Goal: Task Accomplishment & Management: Use online tool/utility

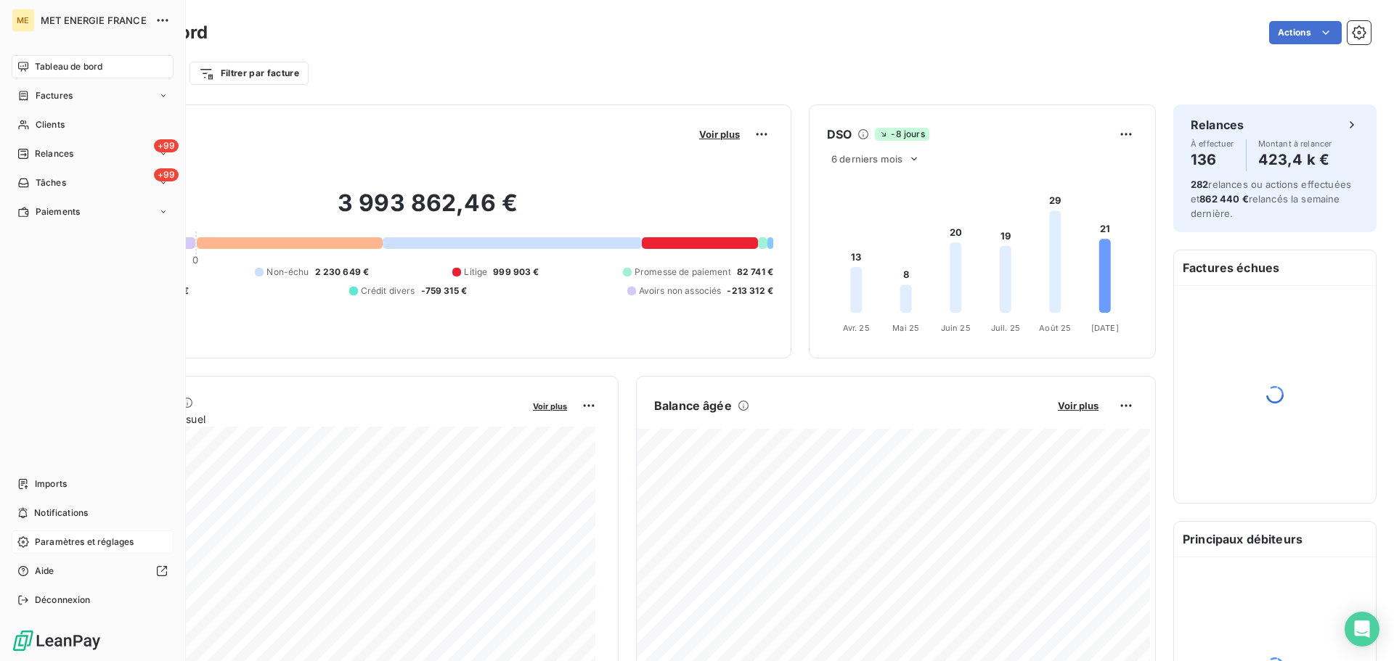
click at [75, 546] on span "Paramètres et réglages" at bounding box center [84, 542] width 99 height 13
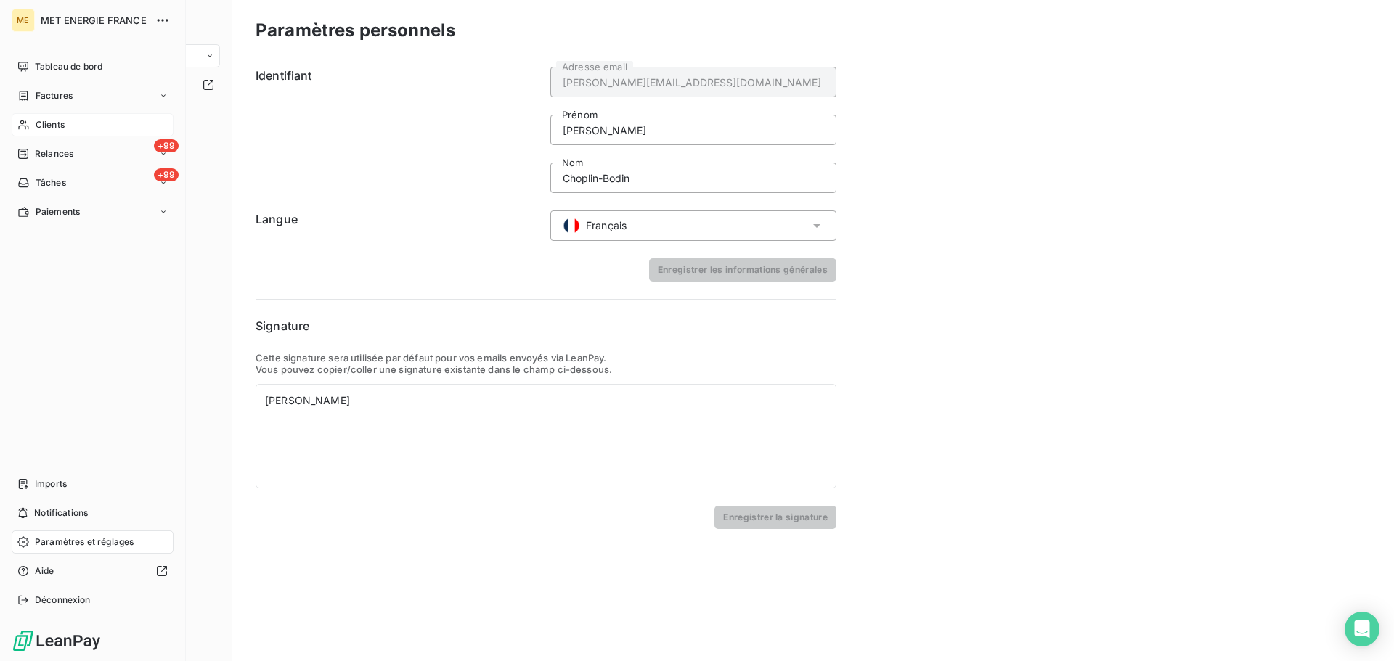
click at [53, 123] on span "Clients" at bounding box center [50, 124] width 29 height 13
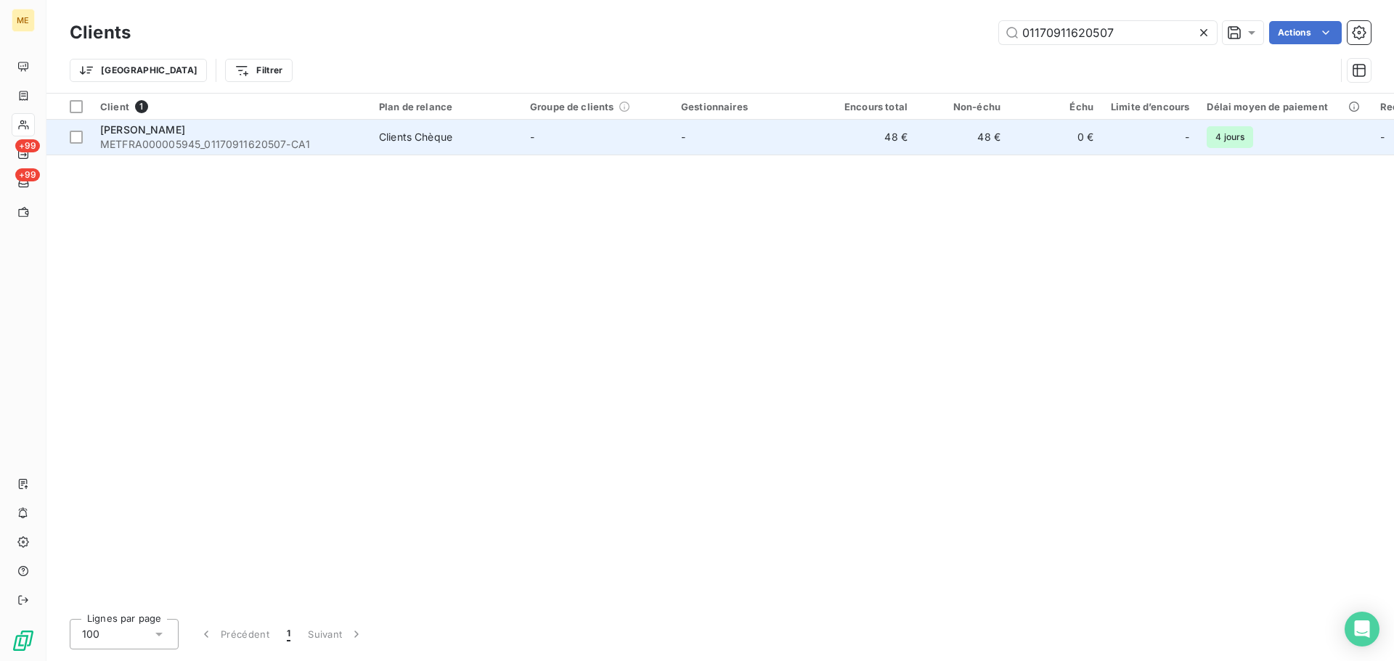
type input "01170911620507"
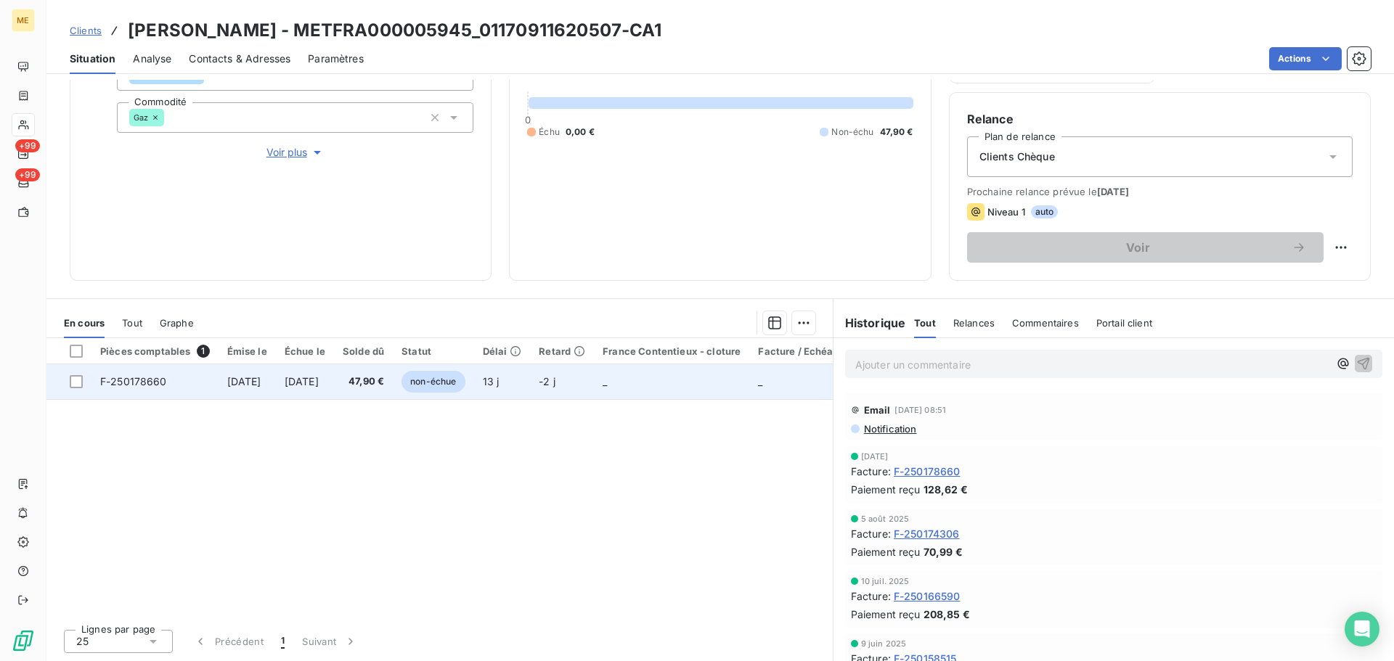
click at [671, 381] on td "_" at bounding box center [671, 381] width 155 height 35
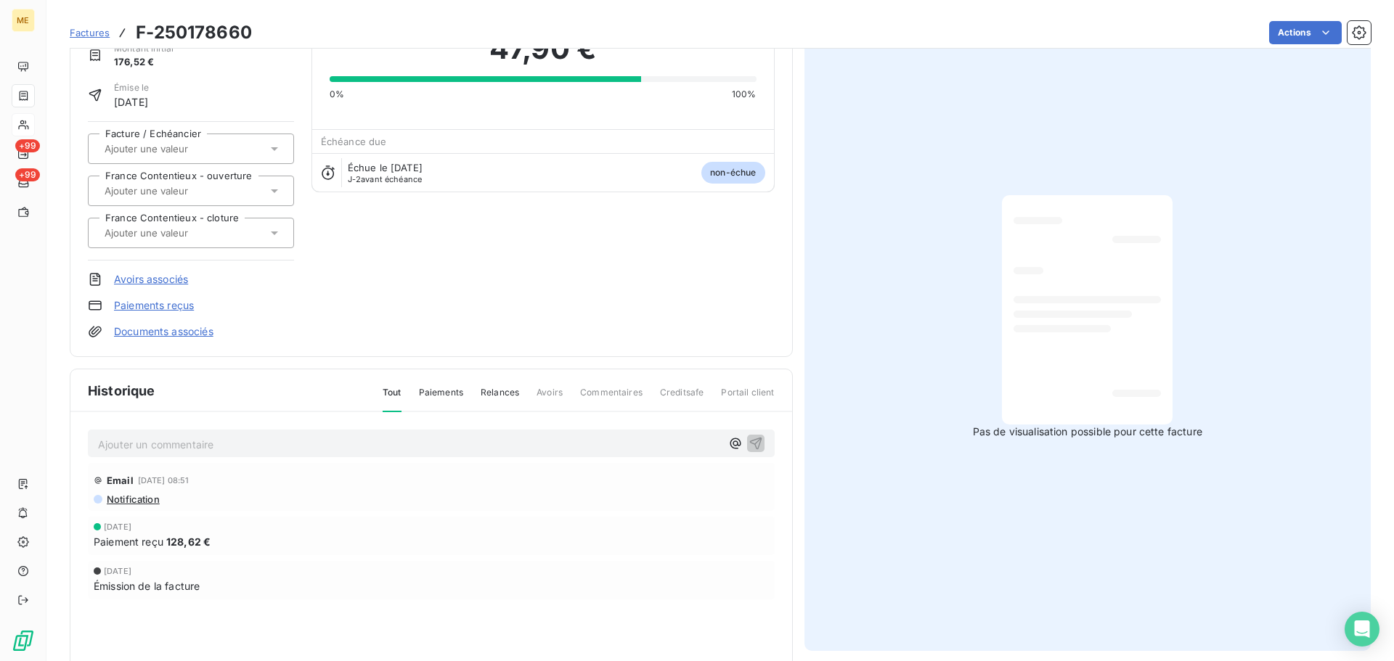
scroll to position [142, 0]
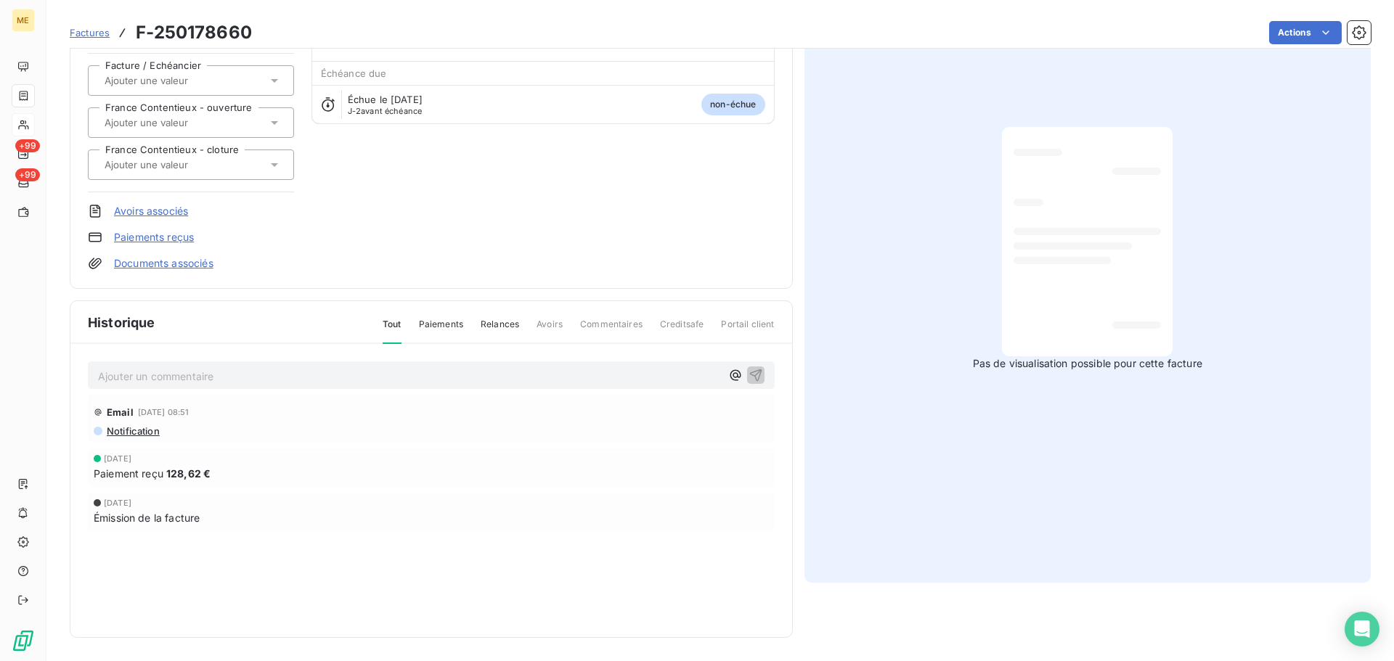
click at [261, 511] on div "Émission de la facture" at bounding box center [431, 517] width 675 height 15
click at [197, 478] on span "128,62 €" at bounding box center [188, 473] width 44 height 15
click at [135, 432] on span "Notification" at bounding box center [132, 431] width 54 height 12
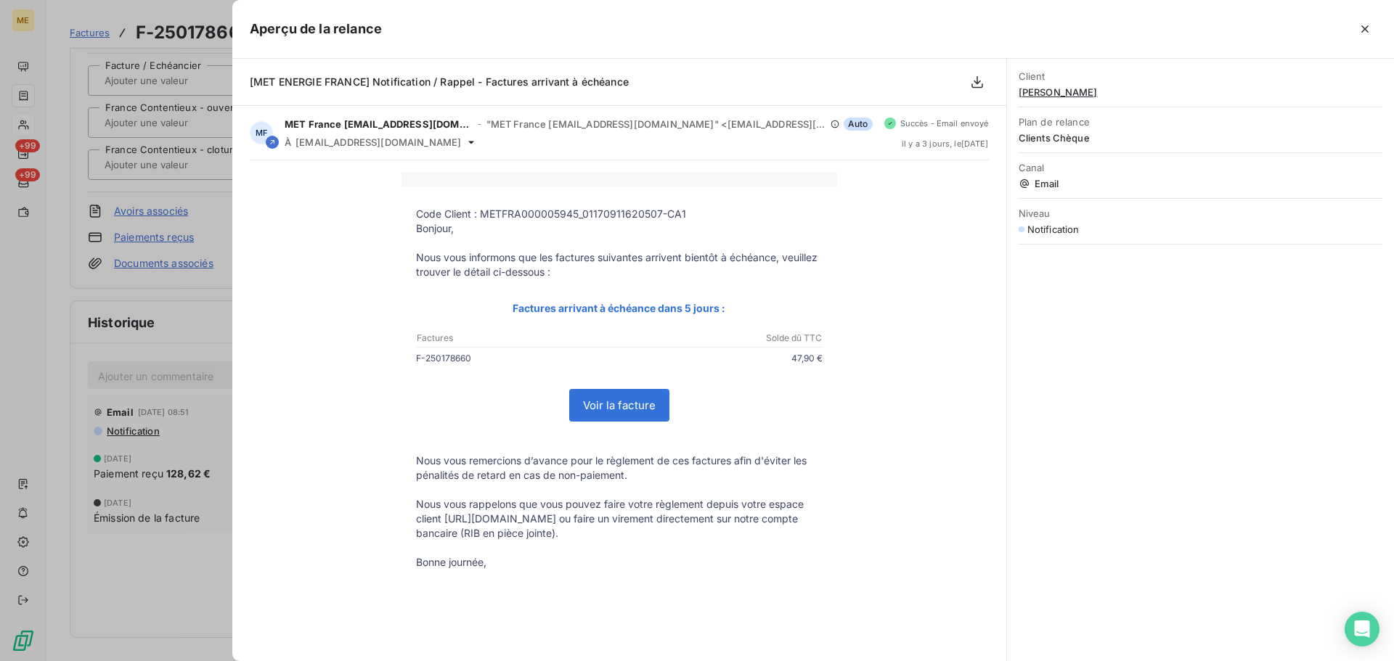
drag, startPoint x: 464, startPoint y: 361, endPoint x: 401, endPoint y: 365, distance: 62.6
click at [401, 365] on td "F-250178660 47,90 €" at bounding box center [619, 361] width 436 height 21
copy td "F-250178660"
click at [1356, 30] on button "button" at bounding box center [1364, 28] width 23 height 23
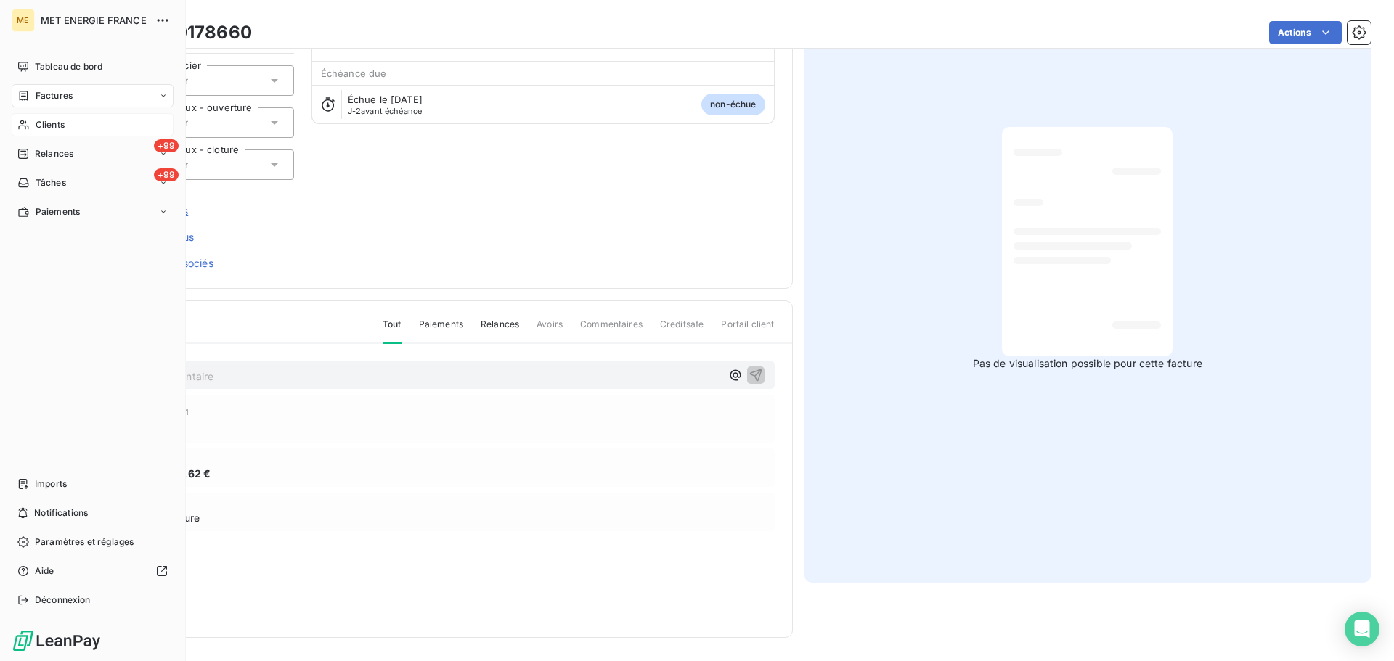
click at [30, 125] on div "Clients" at bounding box center [93, 124] width 162 height 23
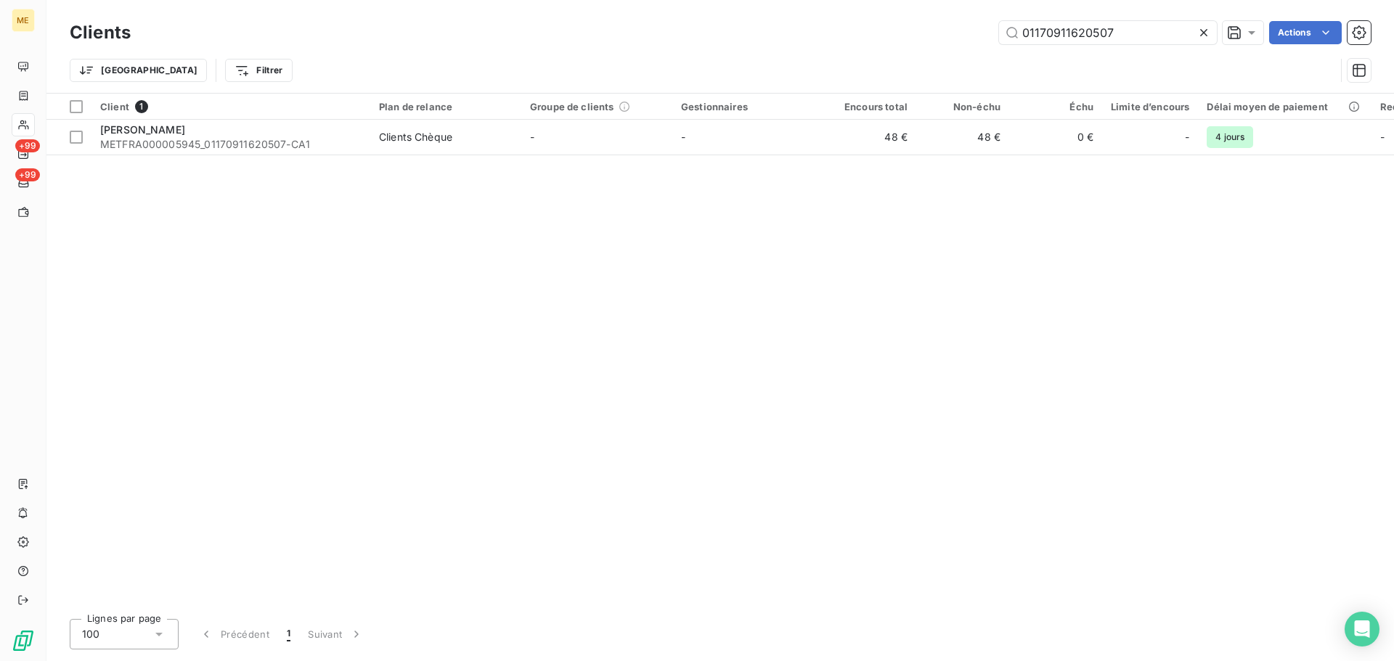
click at [1198, 27] on icon at bounding box center [1203, 32] width 15 height 15
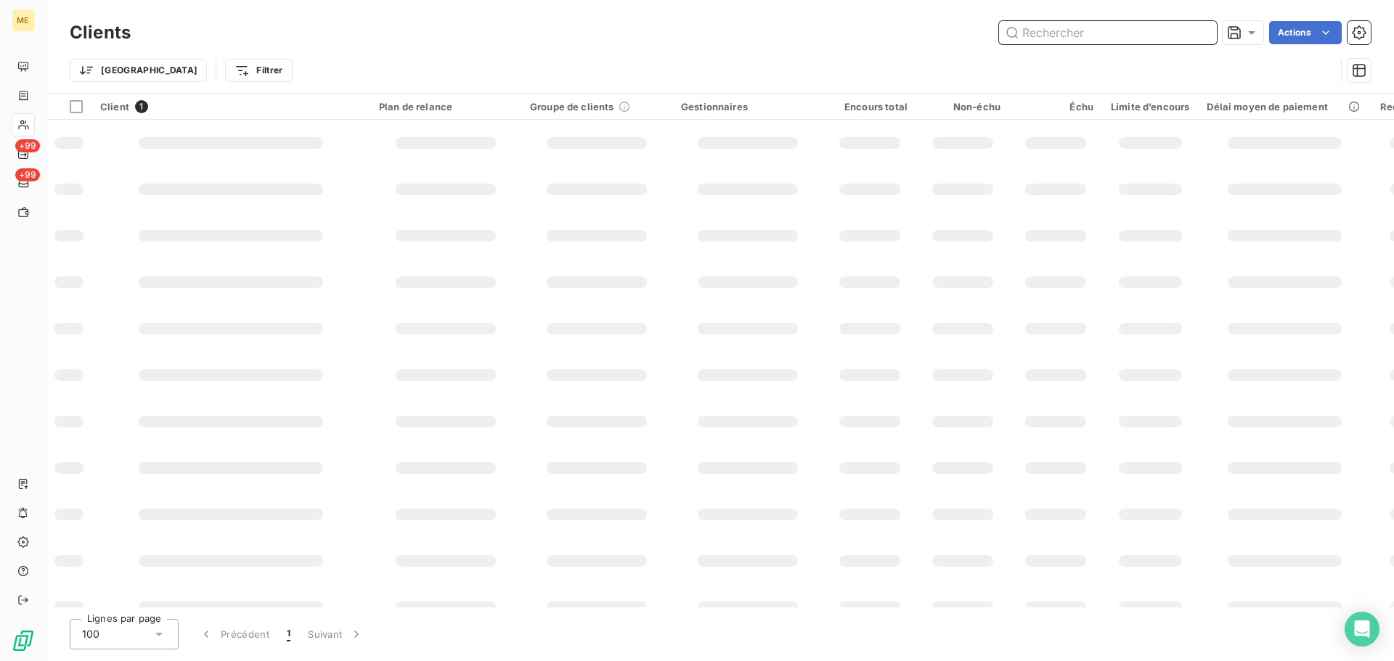
paste input "METFRA000004659_Z1443800000052"
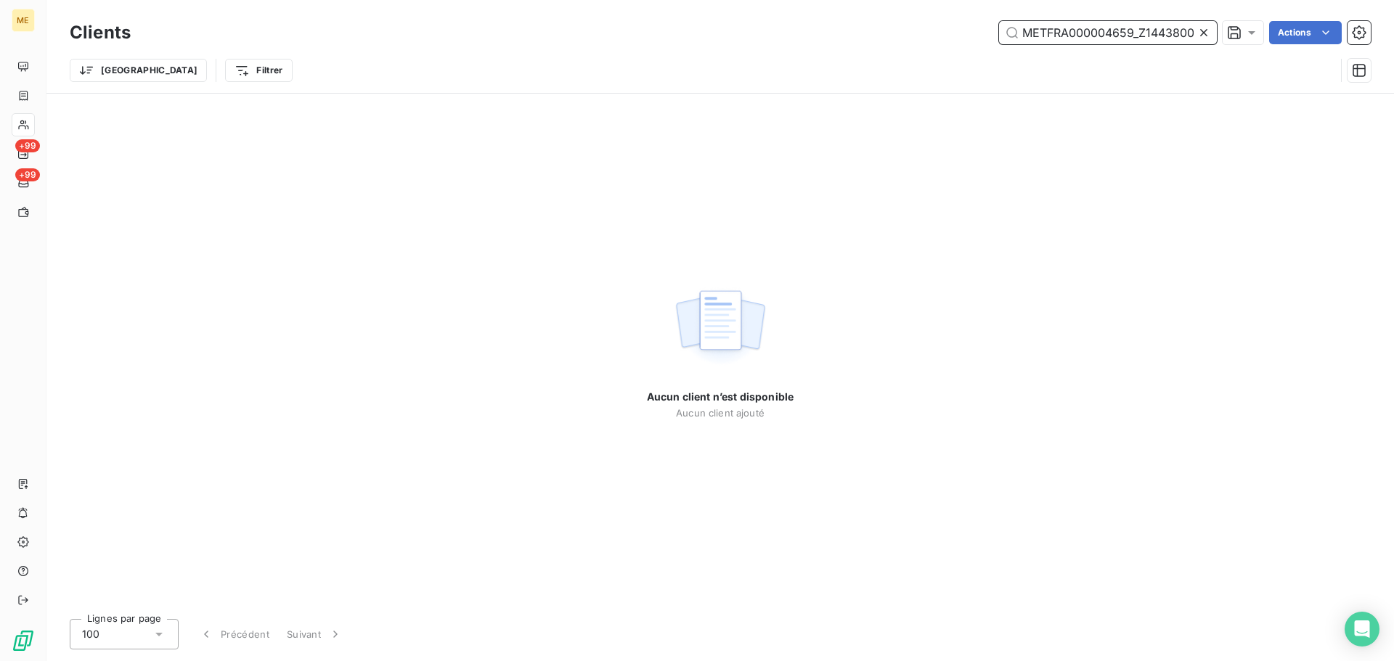
drag, startPoint x: 1144, startPoint y: 36, endPoint x: 963, endPoint y: 44, distance: 181.7
click at [963, 44] on div "Clients METFRA000004659_Z1443800000052 Actions" at bounding box center [720, 32] width 1301 height 30
click at [1026, 36] on input "METFRA000004659_Z1443800000052" at bounding box center [1108, 32] width 218 height 23
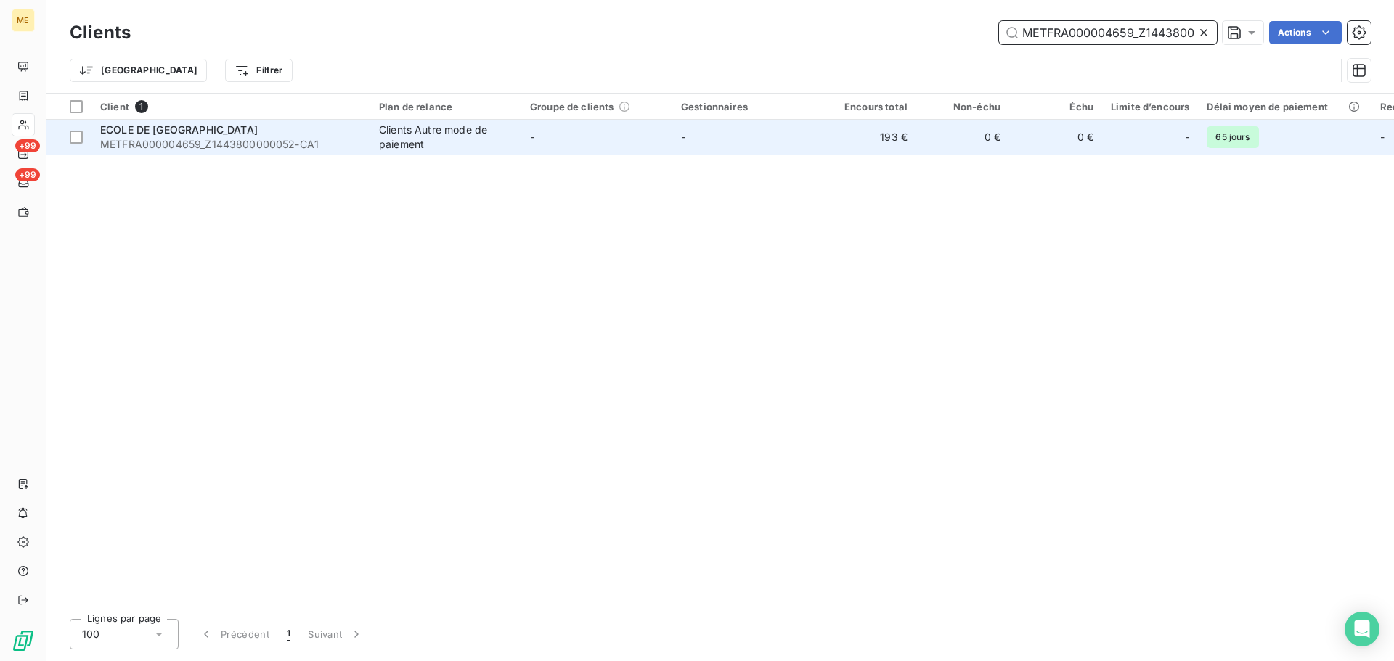
type input "METFRA000004659_Z1443800000052"
click at [752, 144] on td "-" at bounding box center [747, 137] width 151 height 35
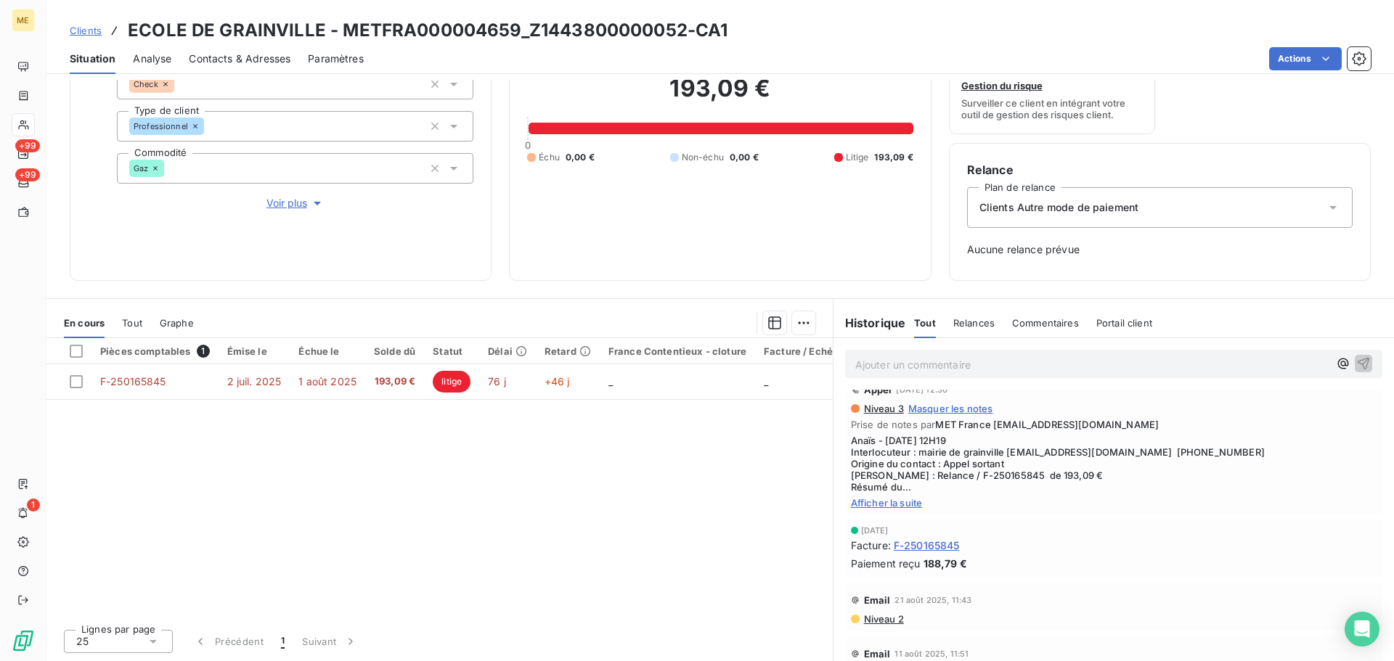
scroll to position [145, 0]
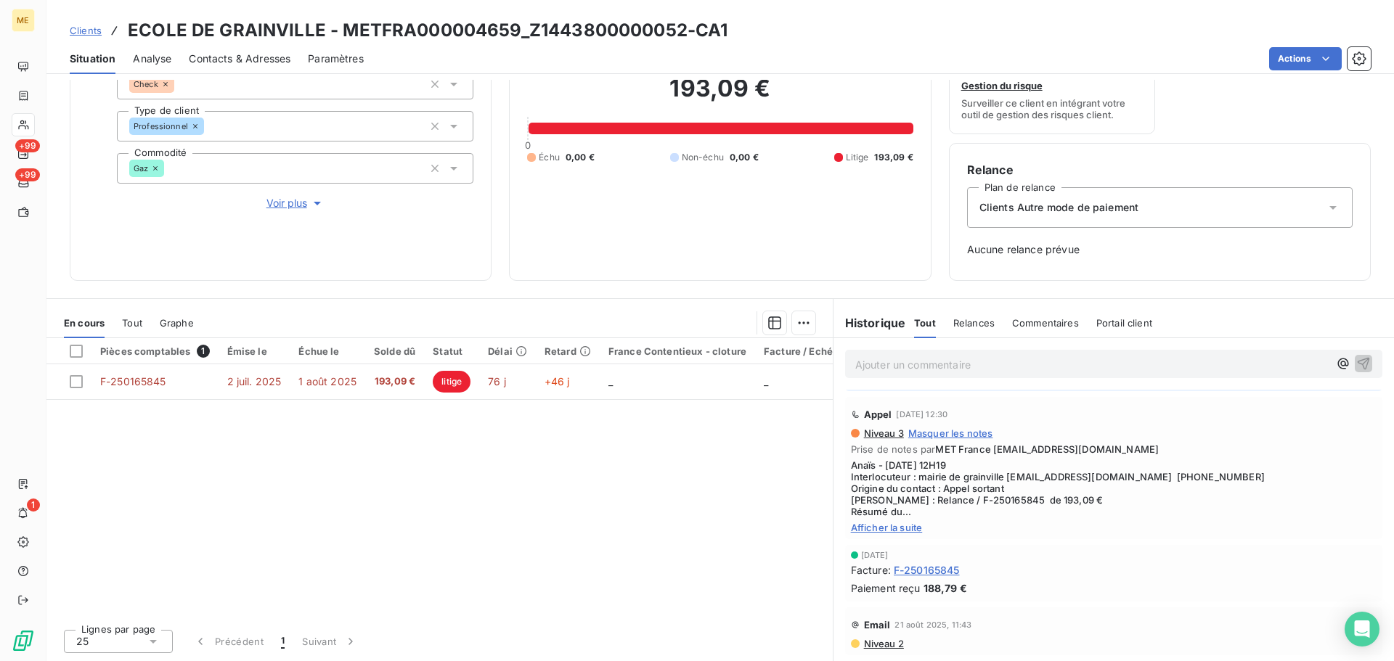
click at [894, 529] on span "Afficher la suite" at bounding box center [1114, 528] width 526 height 12
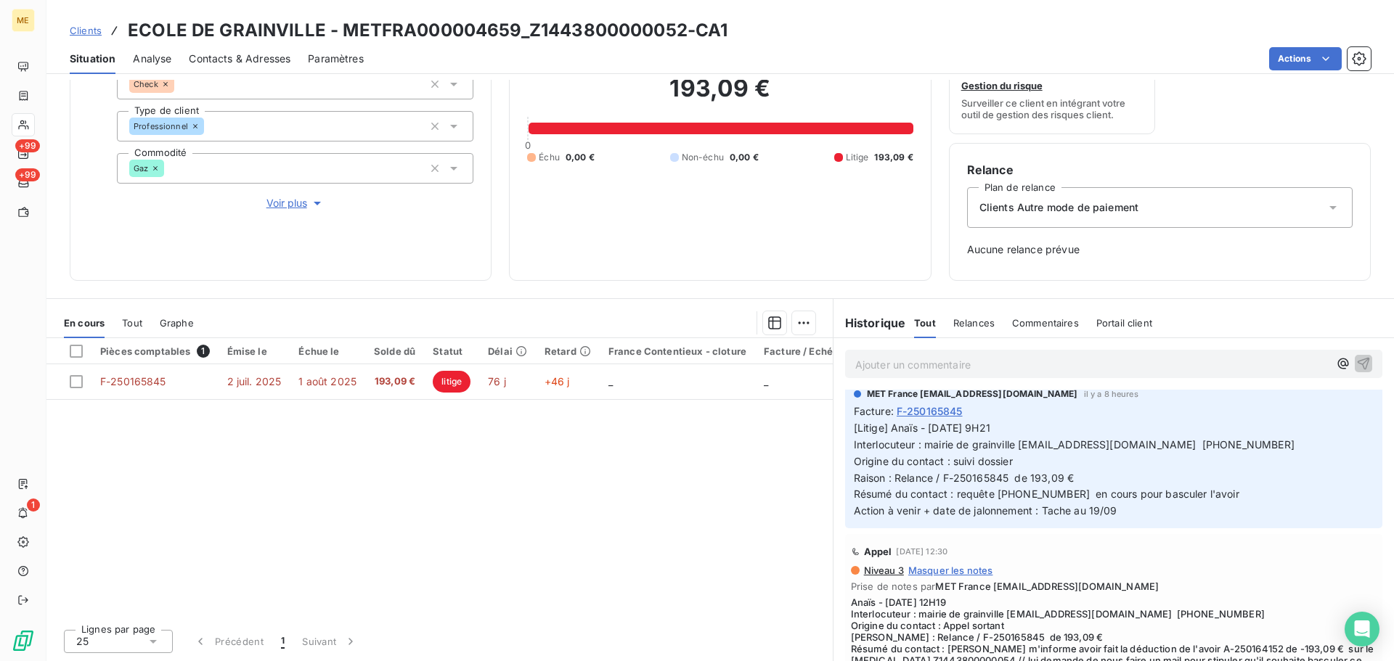
scroll to position [0, 0]
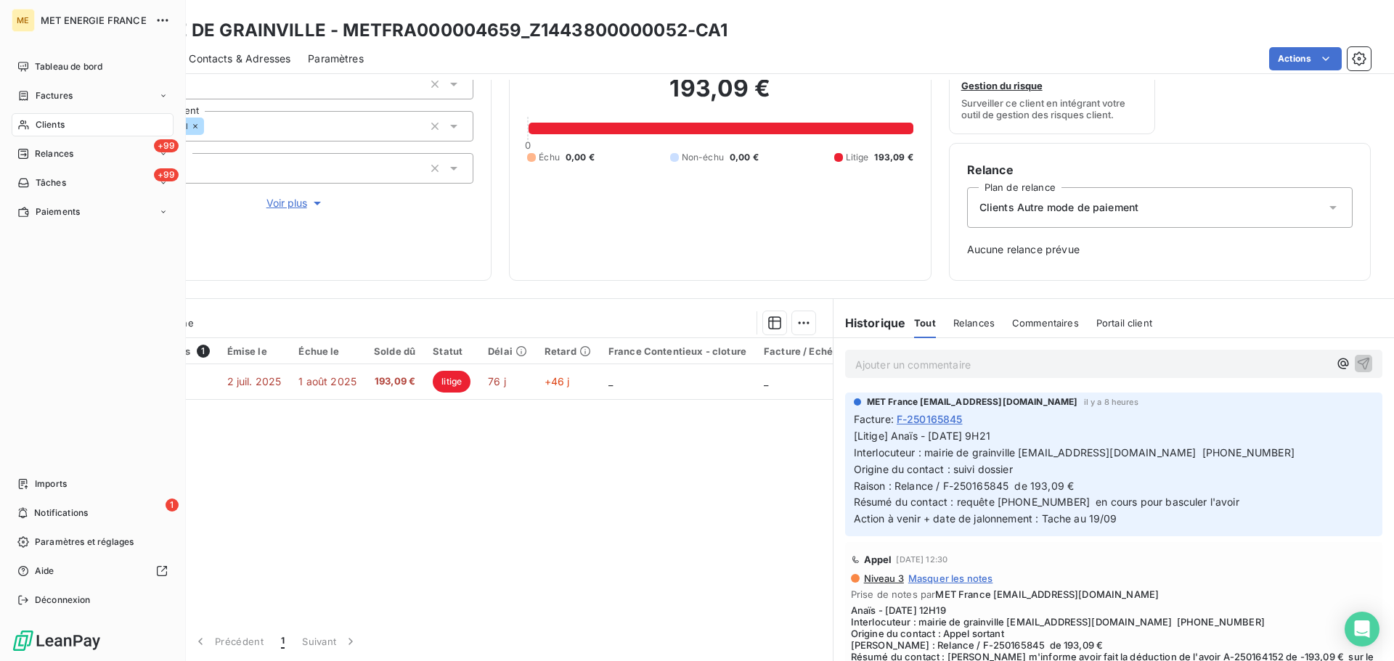
click at [25, 124] on icon at bounding box center [23, 125] width 12 height 12
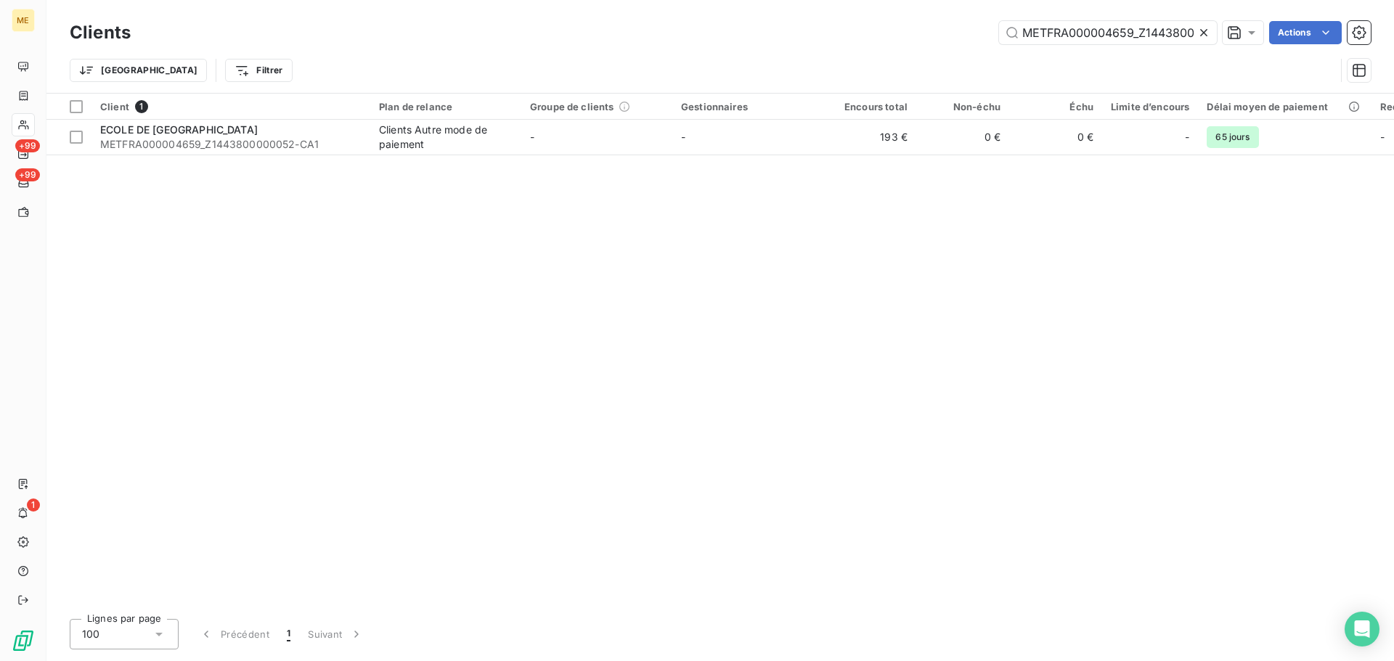
click at [1207, 28] on icon at bounding box center [1203, 32] width 15 height 15
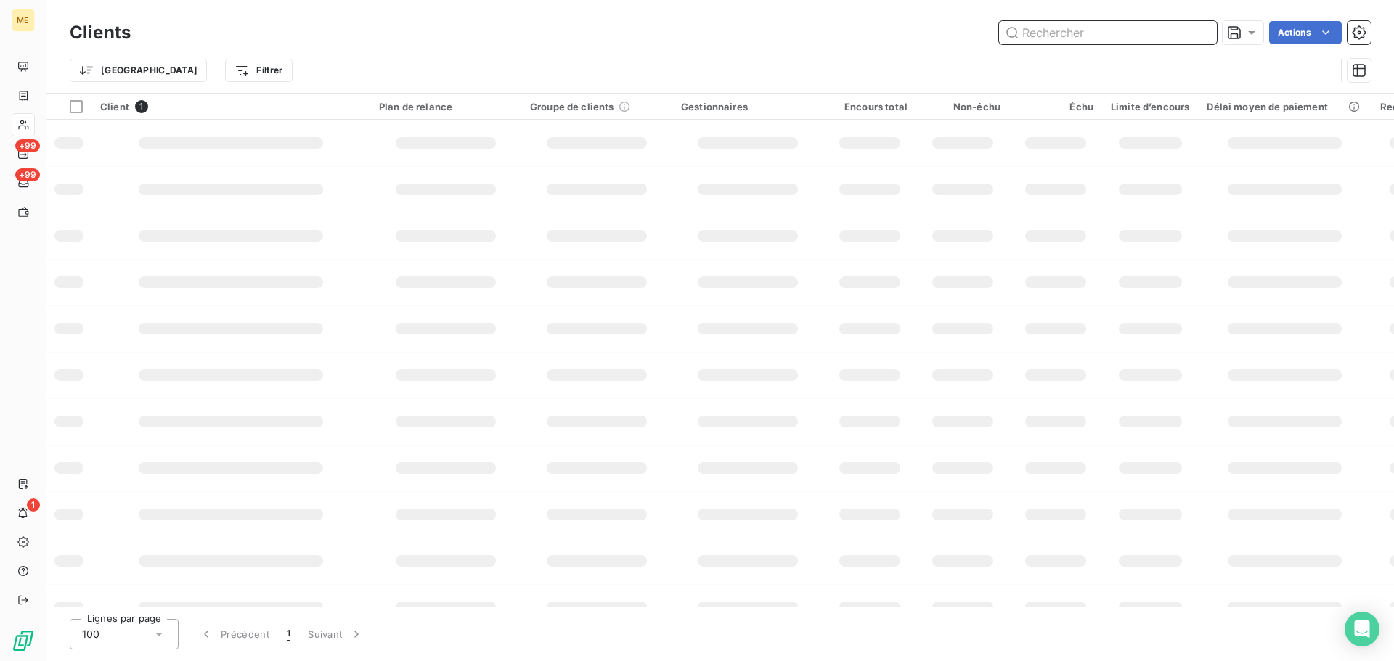
click at [1042, 33] on input "text" at bounding box center [1108, 32] width 218 height 23
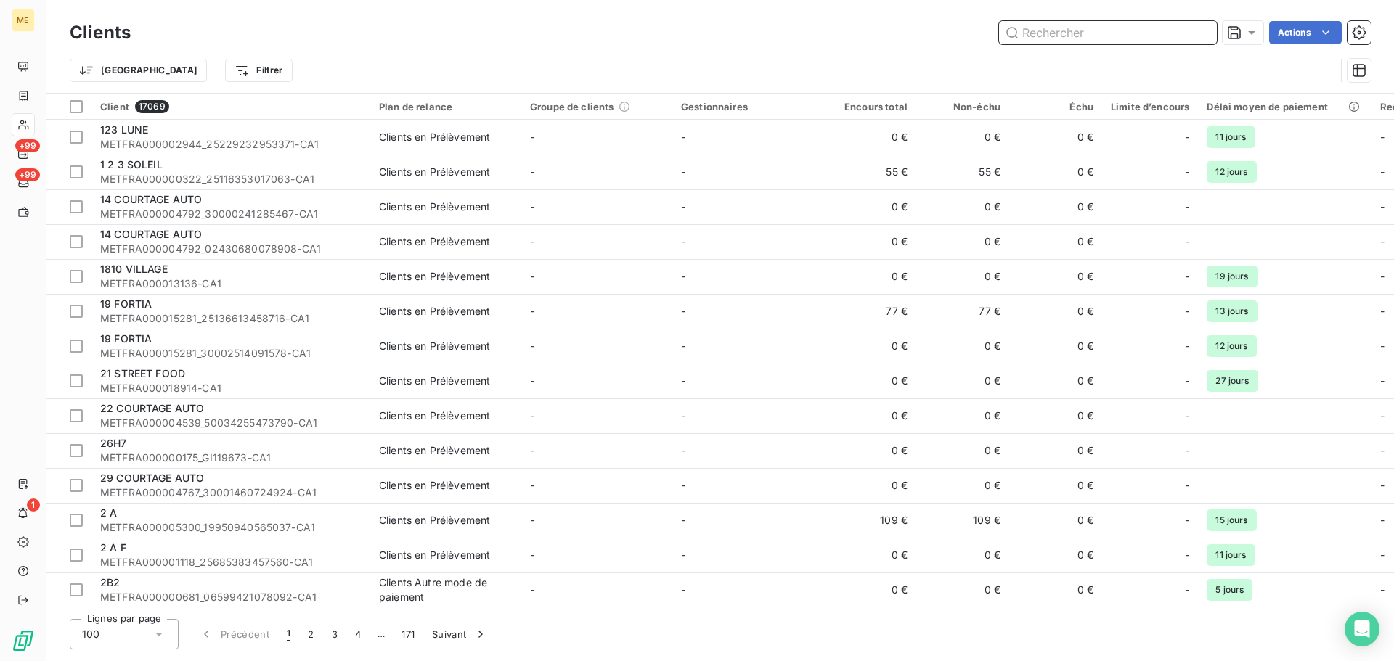
paste input "METFRA000018946"
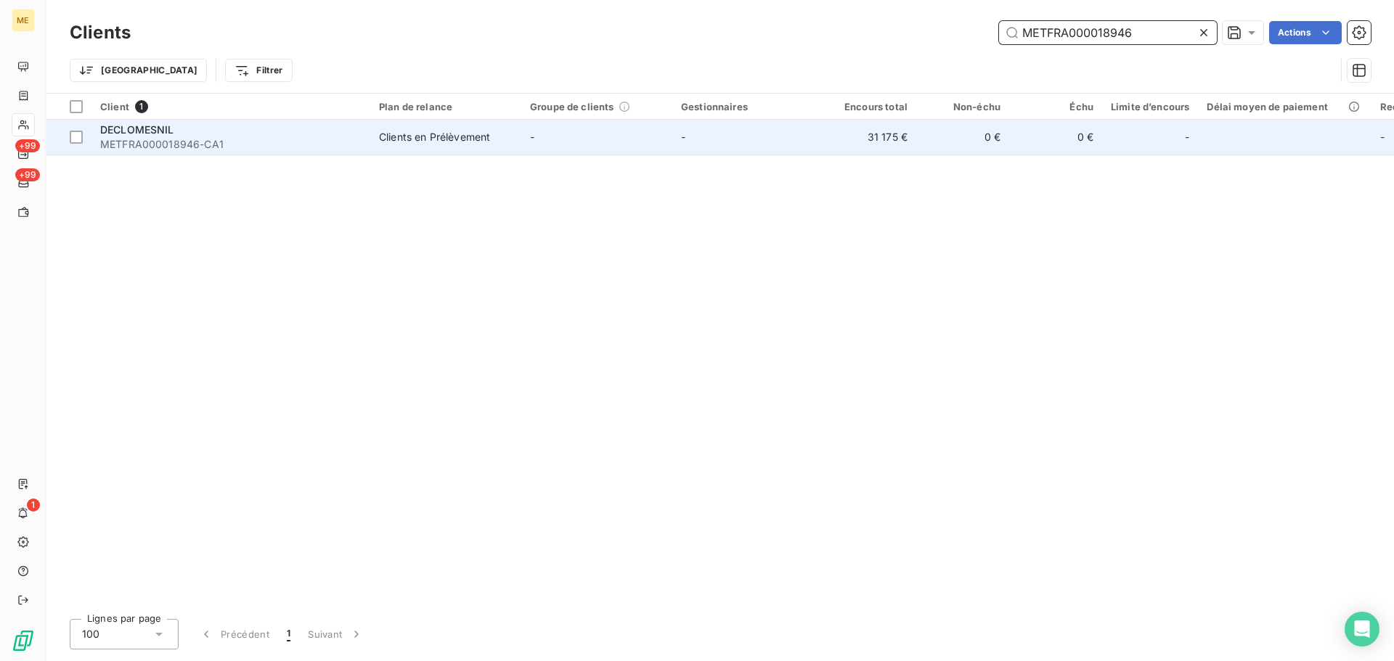
type input "METFRA000018946"
click at [812, 128] on td "-" at bounding box center [747, 137] width 151 height 35
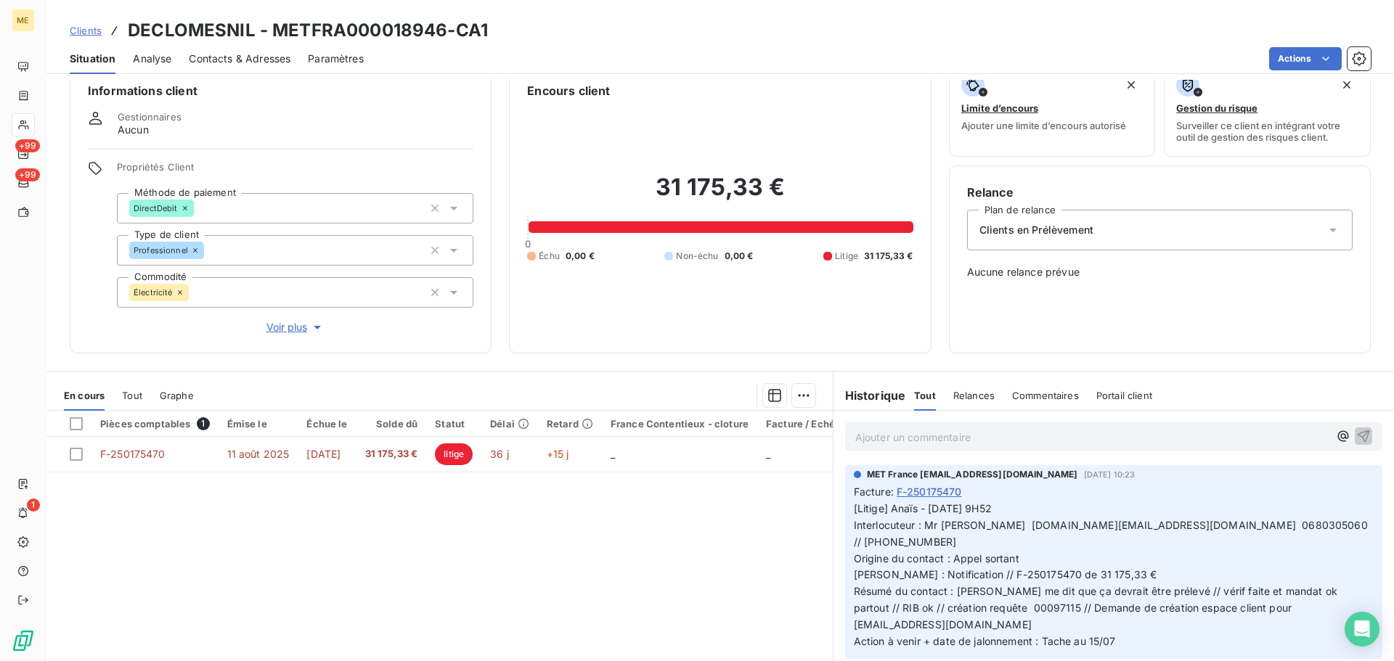
scroll to position [97, 0]
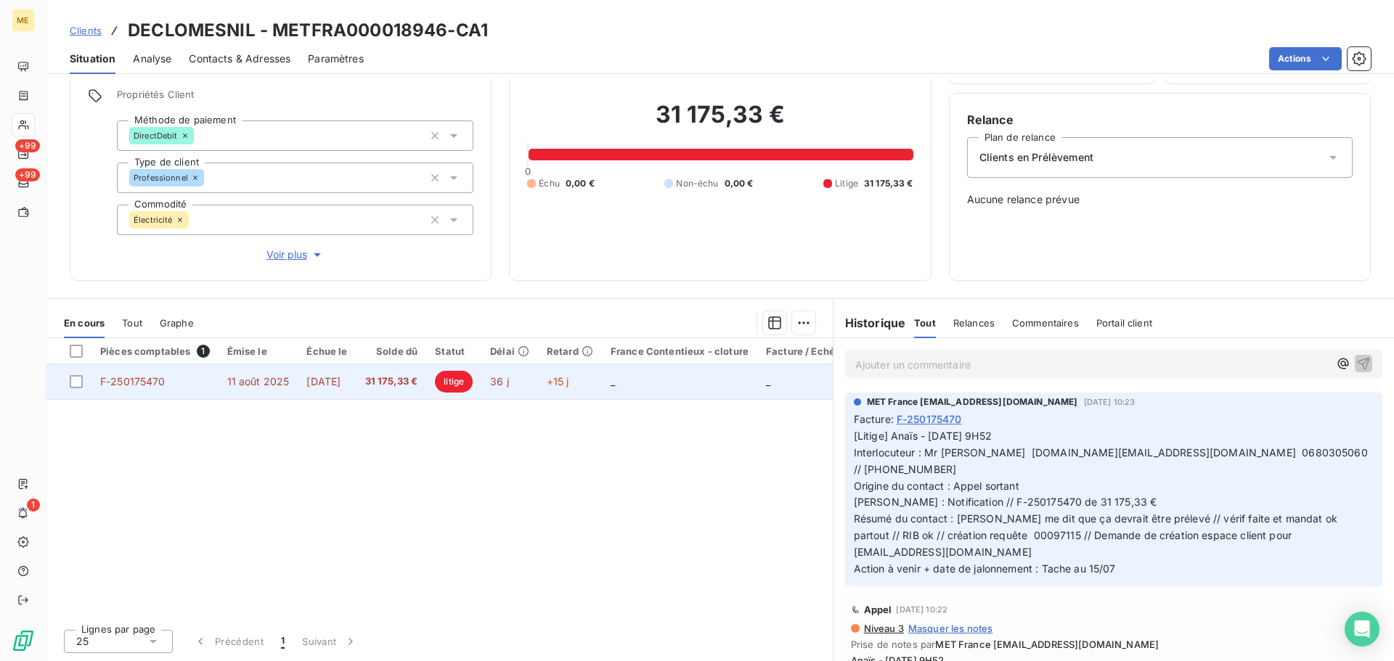
click at [602, 378] on td "+15 j" at bounding box center [570, 381] width 64 height 35
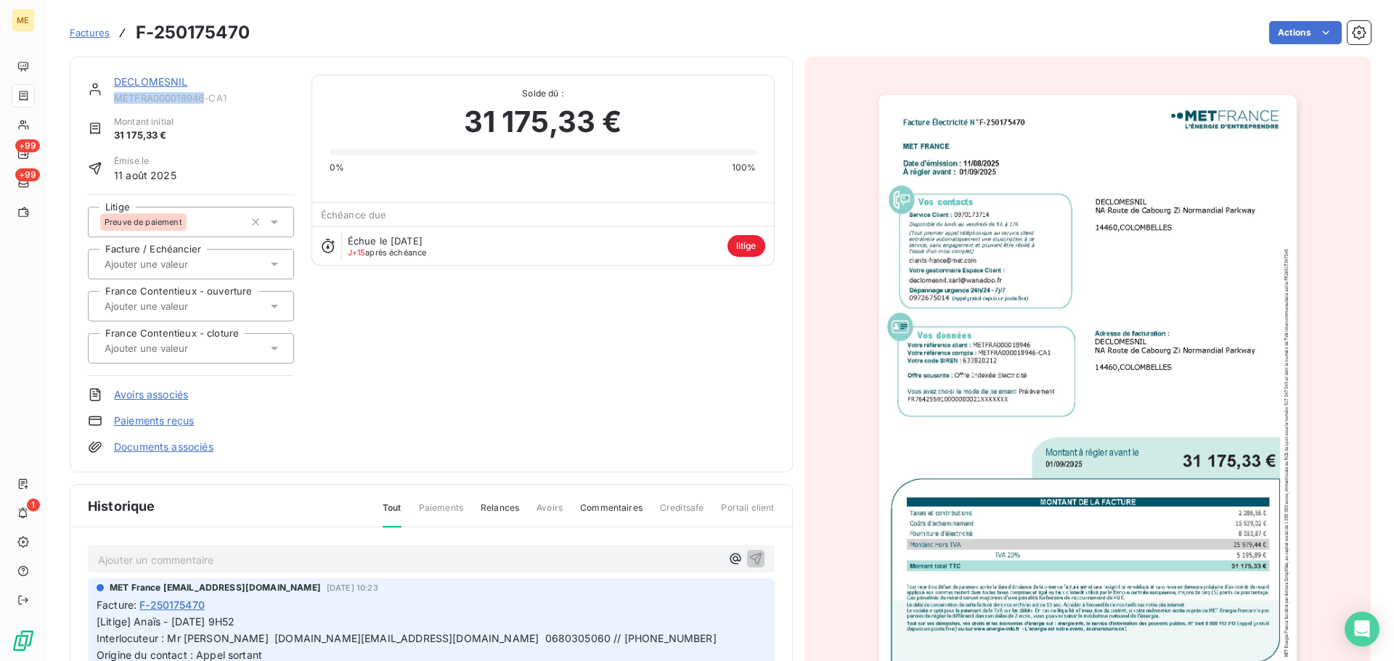
drag, startPoint x: 203, startPoint y: 97, endPoint x: 117, endPoint y: 103, distance: 86.6
click at [117, 103] on span "METFRA000018946-CA1" at bounding box center [204, 98] width 180 height 12
copy span "METFRA000018946"
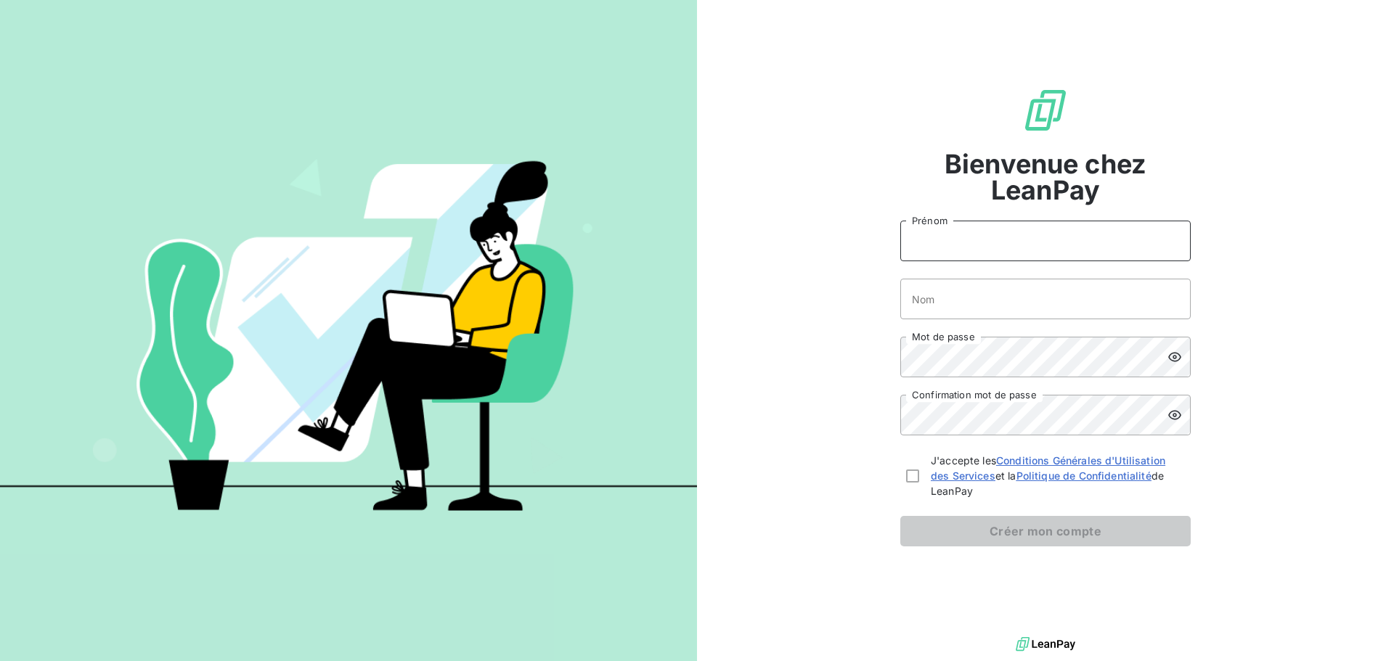
click at [1031, 253] on input "Prénom" at bounding box center [1045, 241] width 290 height 41
type input "[PERSON_NAME]"
click at [976, 311] on input "Nom" at bounding box center [1045, 299] width 290 height 41
type input "Choplin-Bodin"
click at [853, 369] on div "Bienvenue chez LeanPay [PERSON_NAME]-Bodin Nom Mot de passe Confirmation mot de…" at bounding box center [1045, 317] width 697 height 634
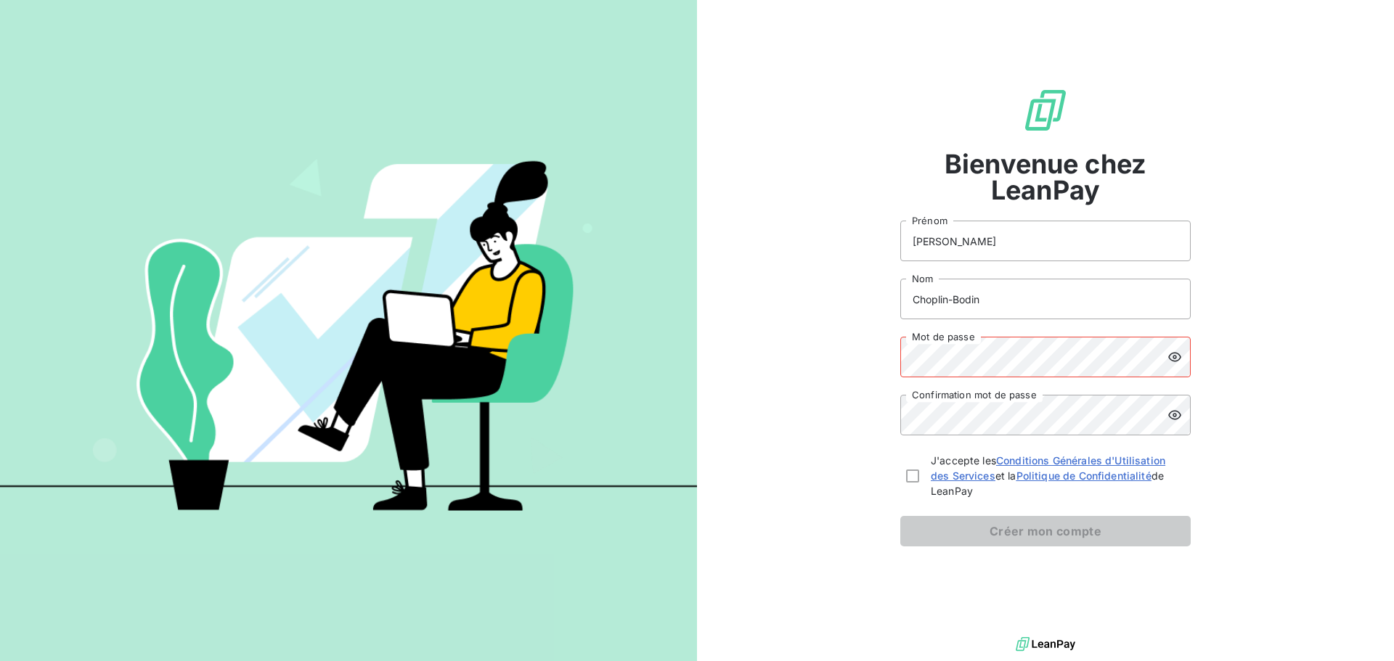
drag, startPoint x: 840, startPoint y: 380, endPoint x: 852, endPoint y: 379, distance: 12.4
click at [840, 380] on div "Bienvenue chez LeanPay Mathilde Prénom Choplin-Bodin Nom Mot de passe Confirmat…" at bounding box center [1045, 317] width 697 height 634
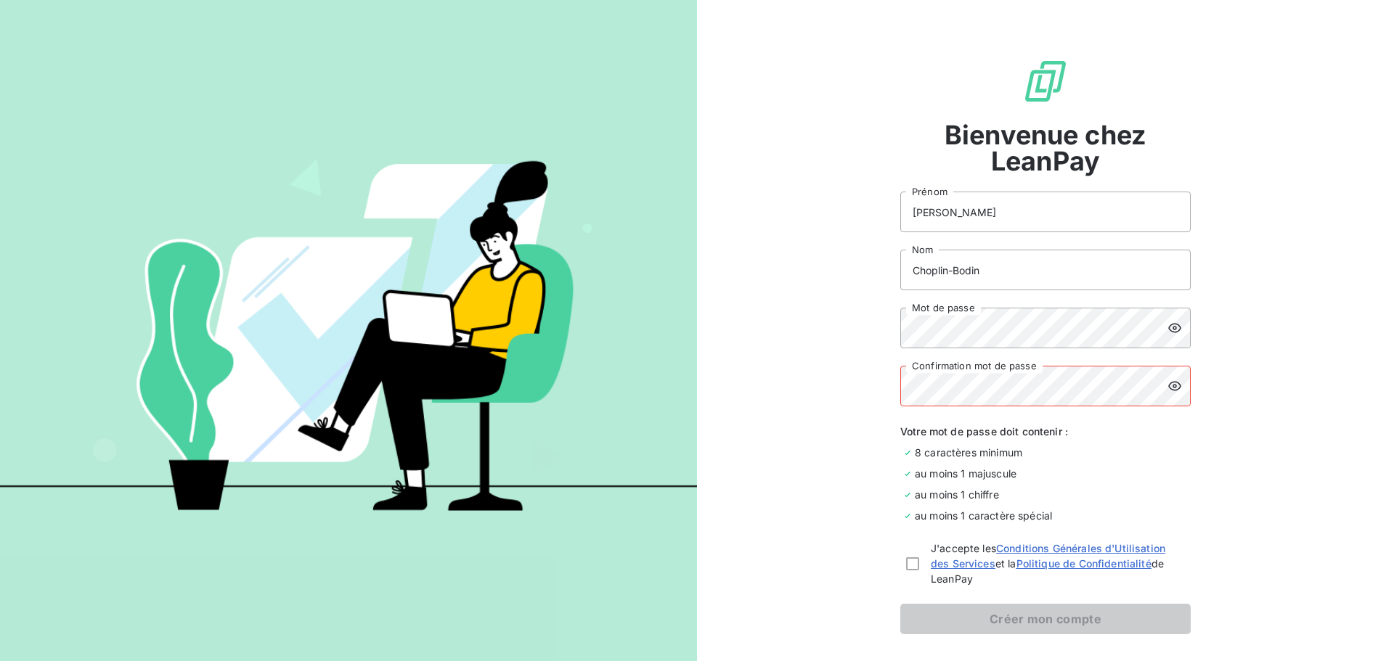
drag, startPoint x: 1323, startPoint y: 292, endPoint x: 1295, endPoint y: 309, distance: 32.6
click at [1323, 292] on div "Bienvenue chez LeanPay Mathilde Prénom Choplin-Bodin Nom Mot de passe Confirmat…" at bounding box center [1045, 346] width 697 height 692
click at [1276, 377] on div "Bienvenue chez LeanPay Mathilde Prénom Choplin-Bodin Nom Mot de passe Confirmat…" at bounding box center [1045, 346] width 697 height 692
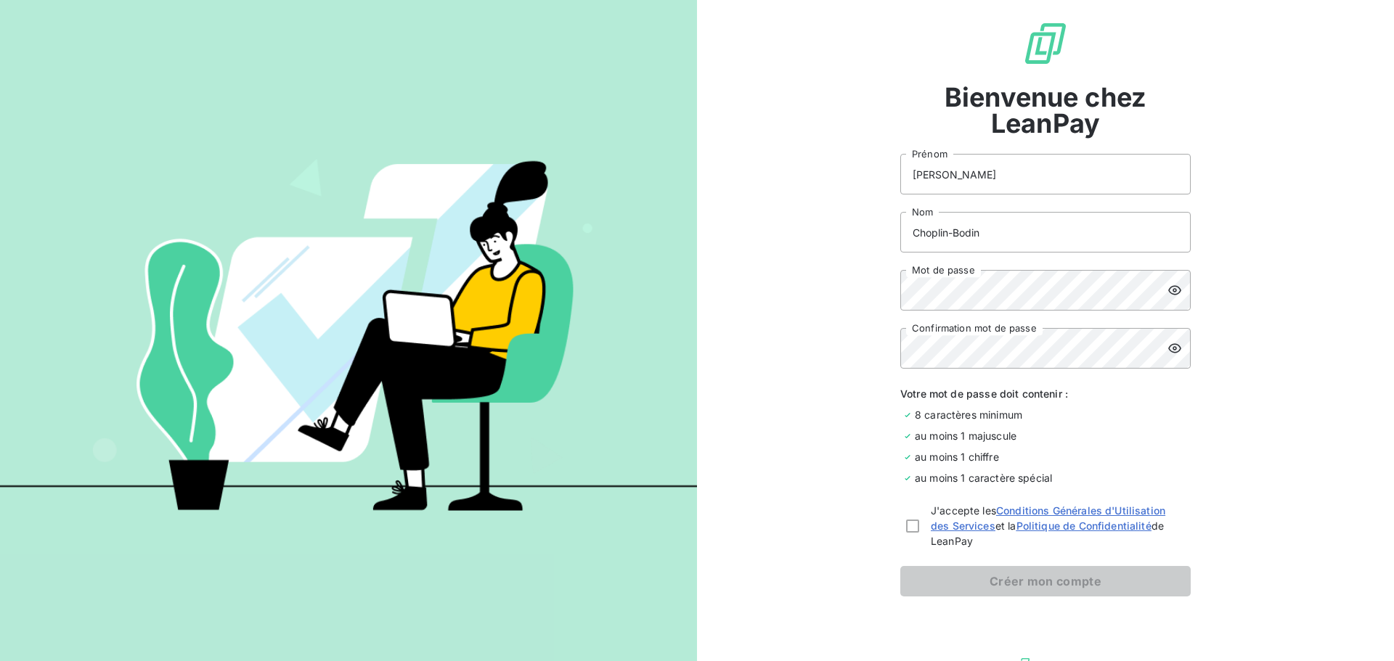
scroll to position [59, 0]
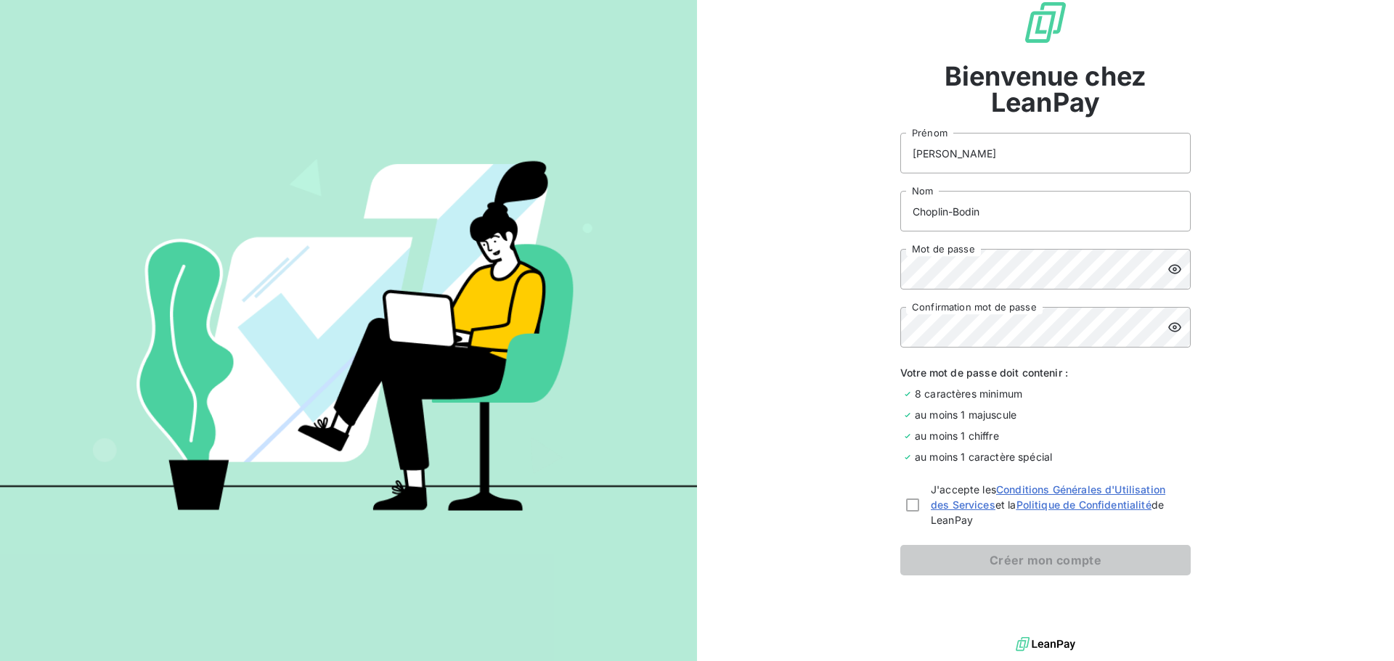
click at [915, 505] on div "J'accepte les Conditions Générales d'Utilisation des Services et la Politique d…" at bounding box center [1045, 505] width 290 height 46
click at [906, 506] on div at bounding box center [912, 505] width 13 height 13
checkbox input "true"
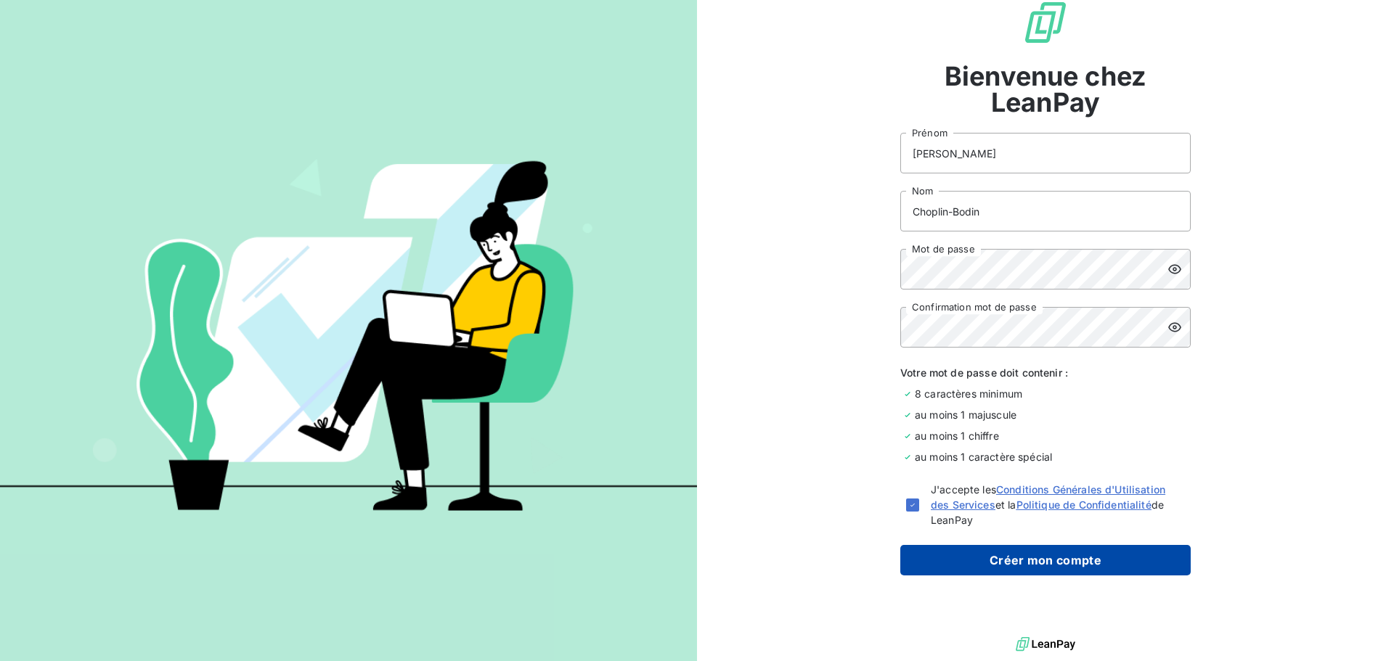
click at [1031, 563] on button "Créer mon compte" at bounding box center [1045, 560] width 290 height 30
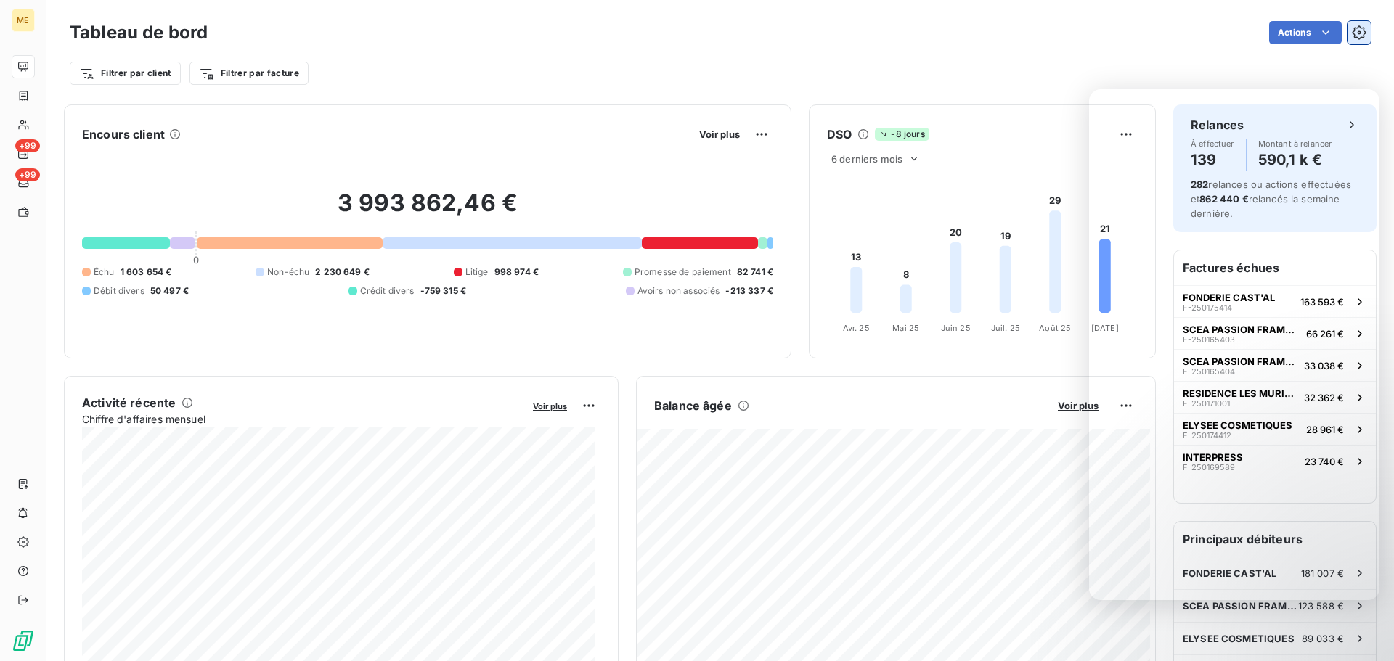
click at [1353, 37] on icon "button" at bounding box center [1359, 32] width 14 height 14
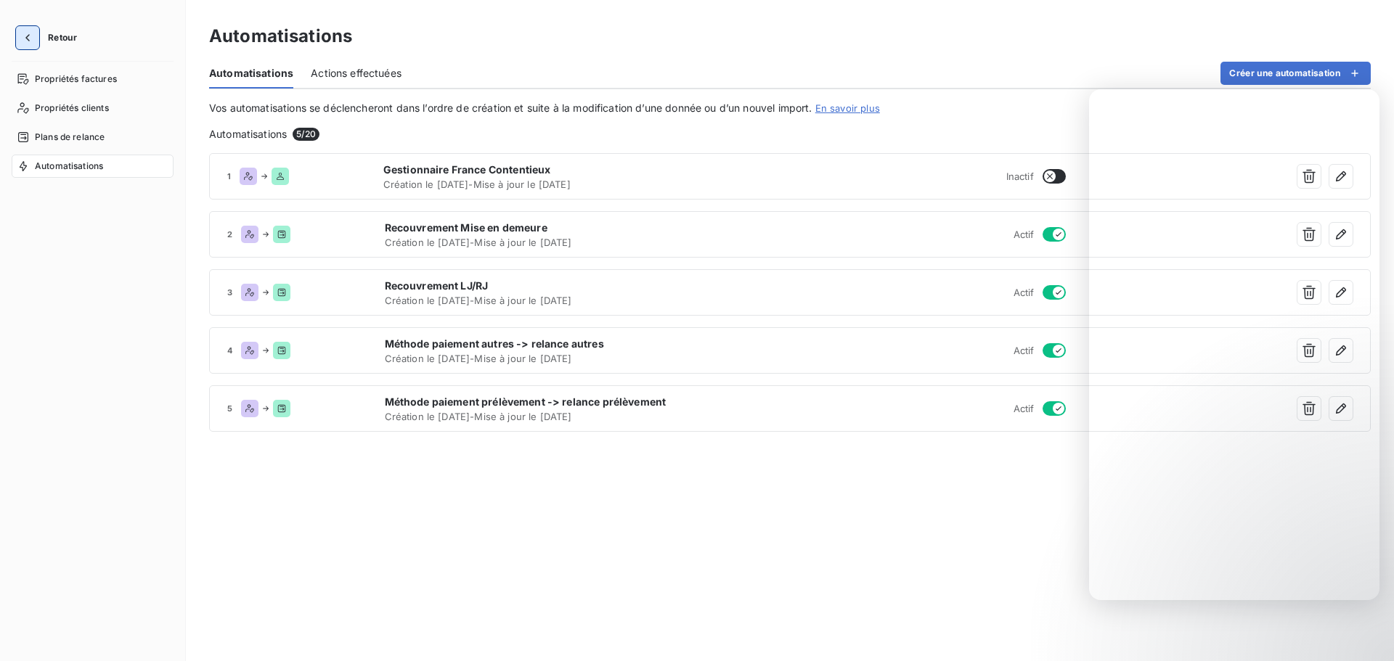
click at [29, 36] on icon "button" at bounding box center [27, 37] width 4 height 7
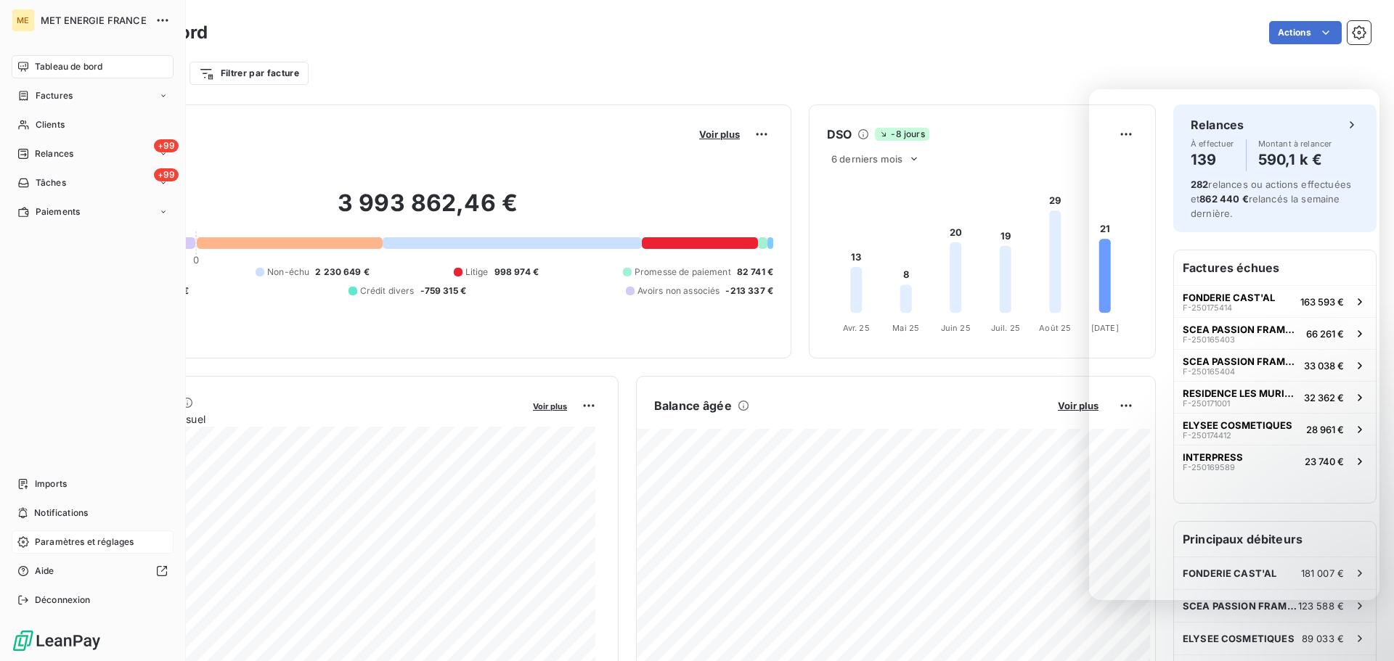
click at [70, 536] on span "Paramètres et réglages" at bounding box center [84, 542] width 99 height 13
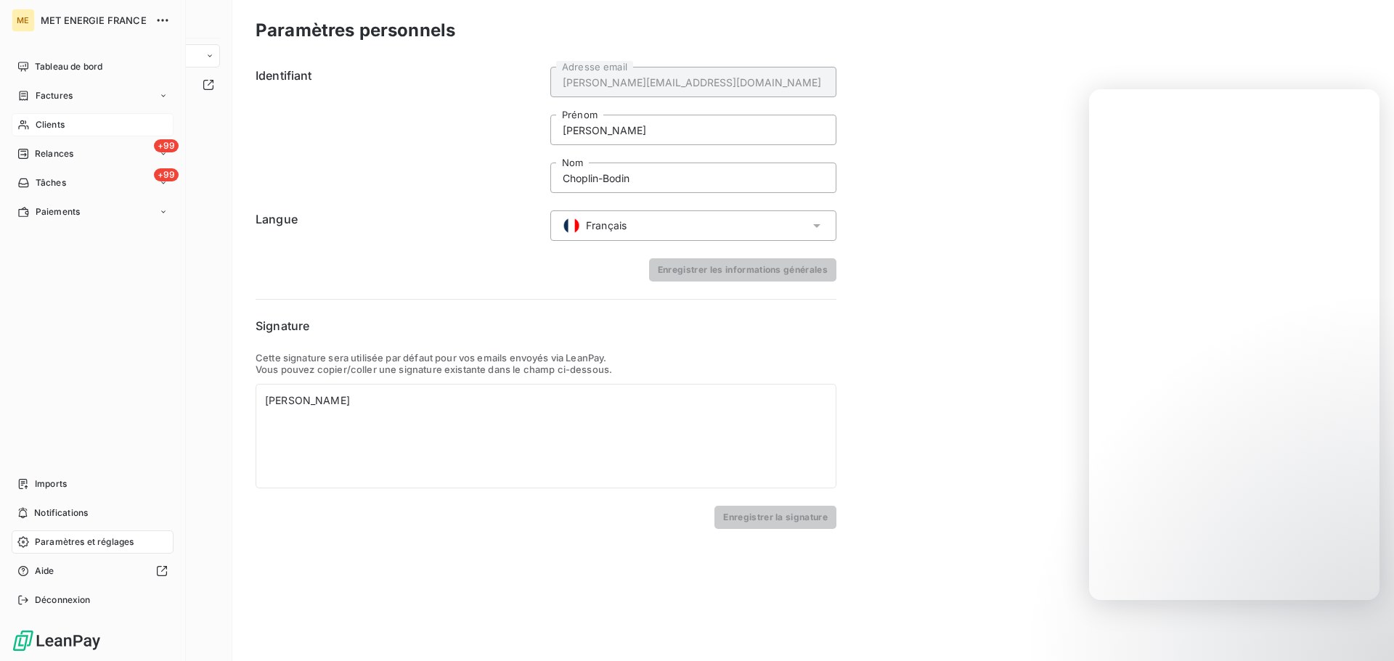
click at [48, 130] on span "Clients" at bounding box center [50, 124] width 29 height 13
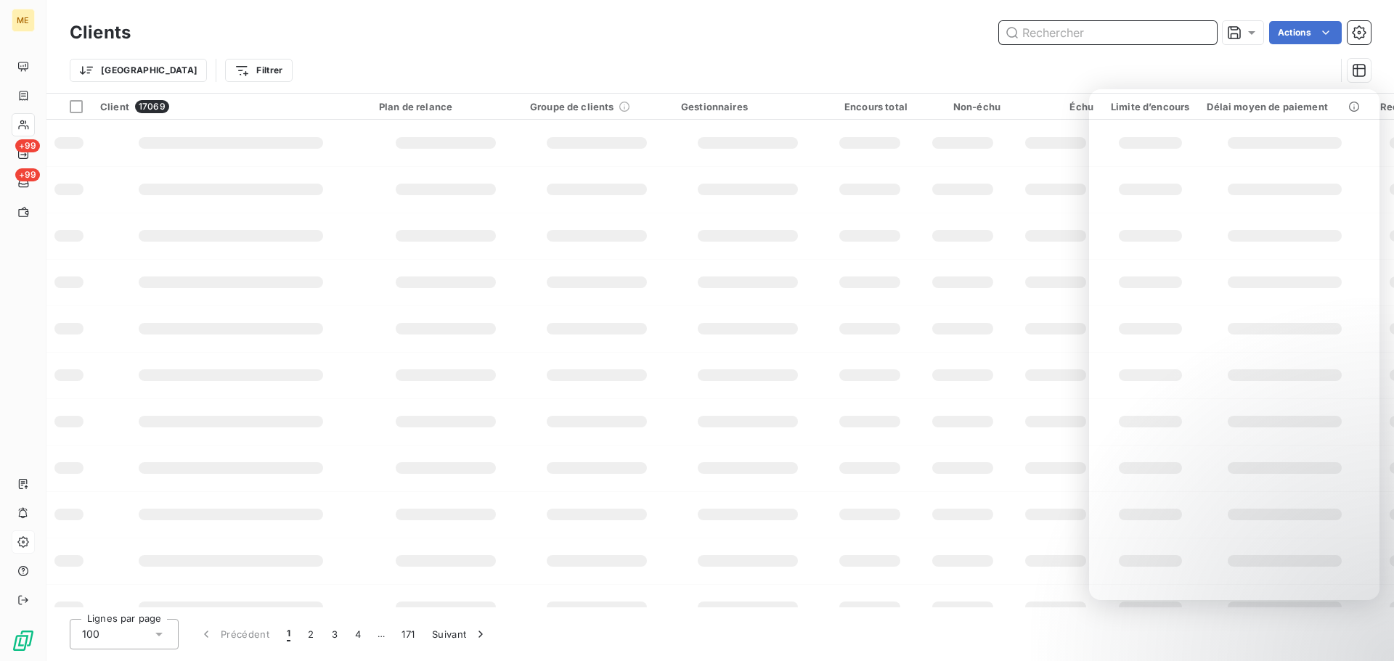
paste input "METFRA000007052_06354269128403"
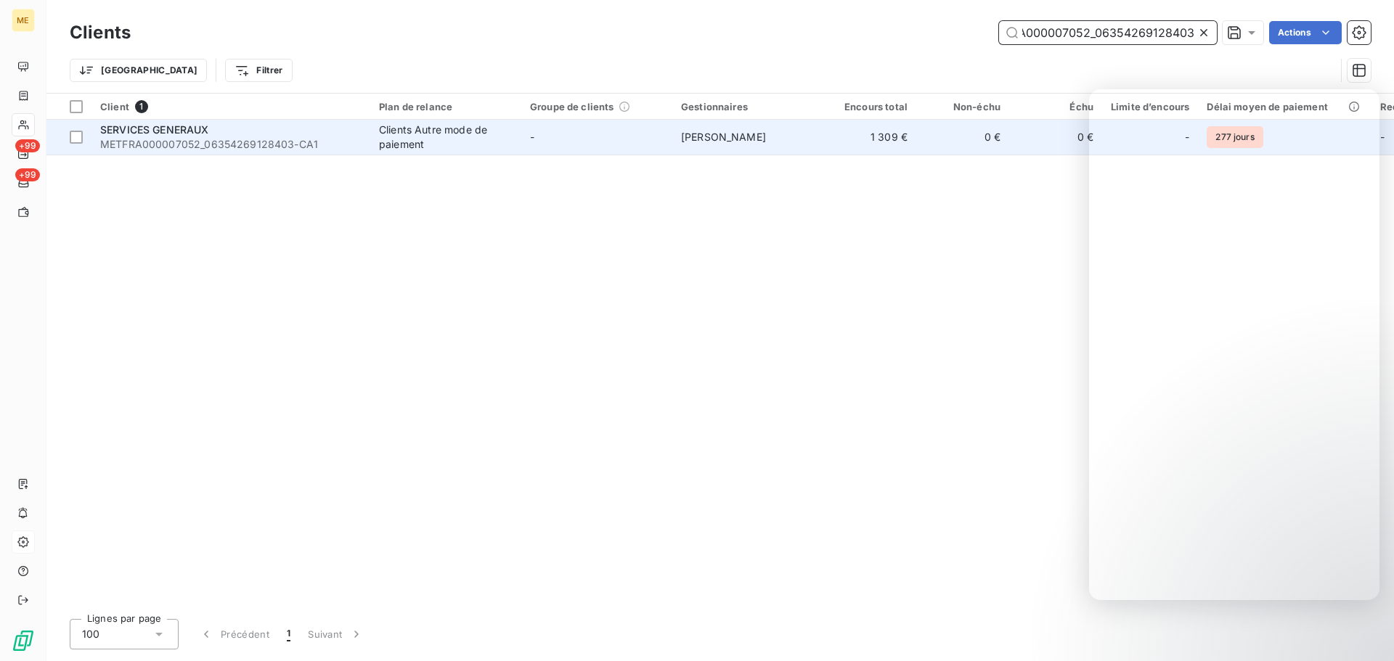
type input "METFRA000007052_06354269128403"
click at [610, 138] on td "-" at bounding box center [596, 137] width 151 height 35
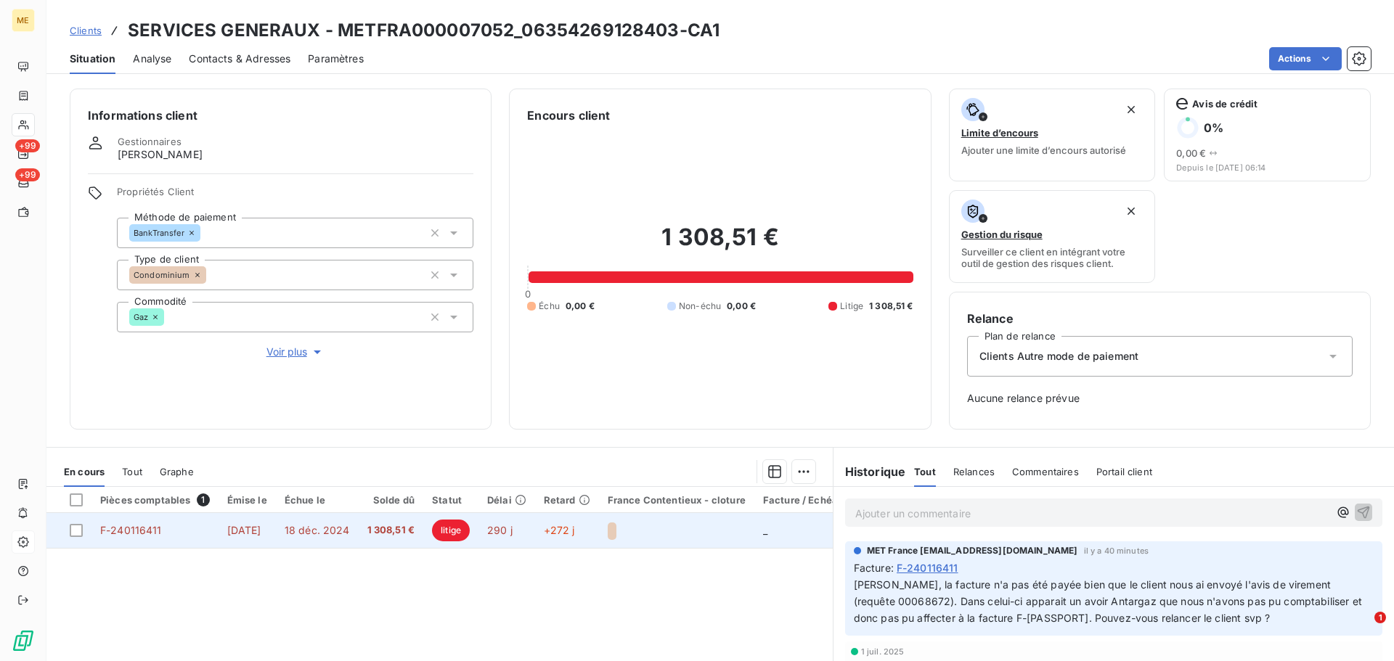
click at [671, 537] on div at bounding box center [677, 530] width 138 height 20
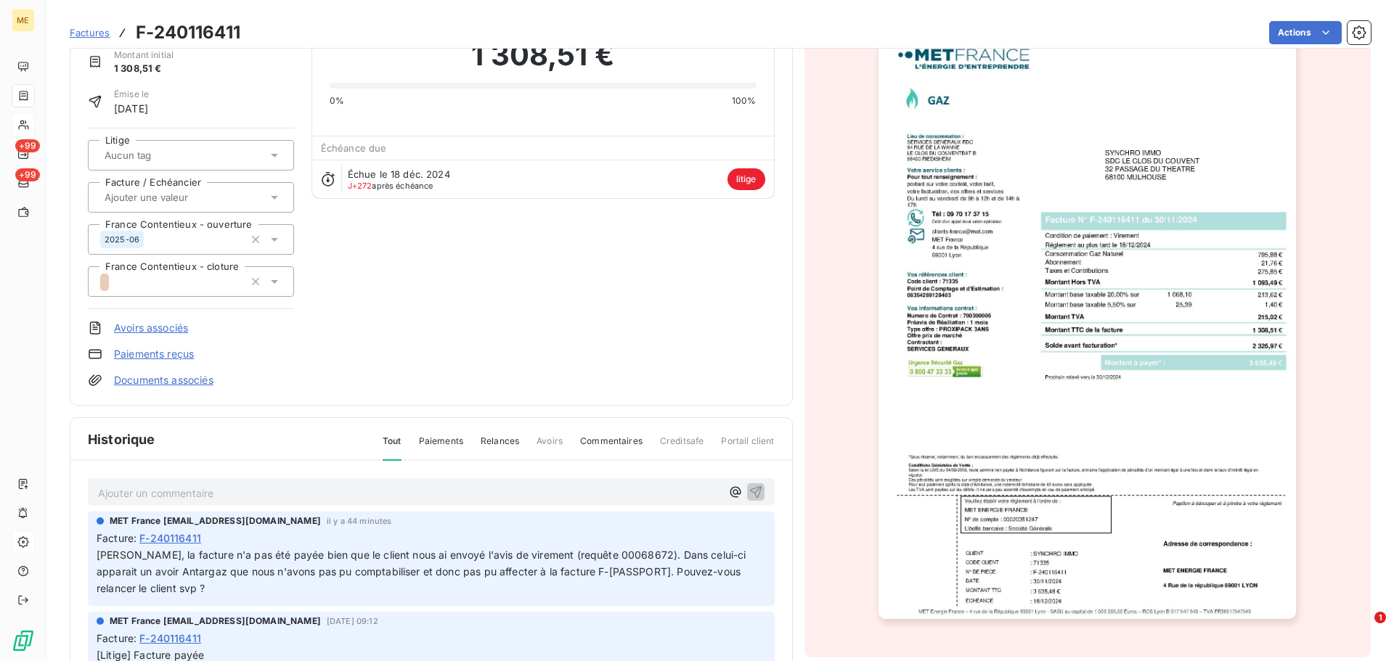
scroll to position [74, 0]
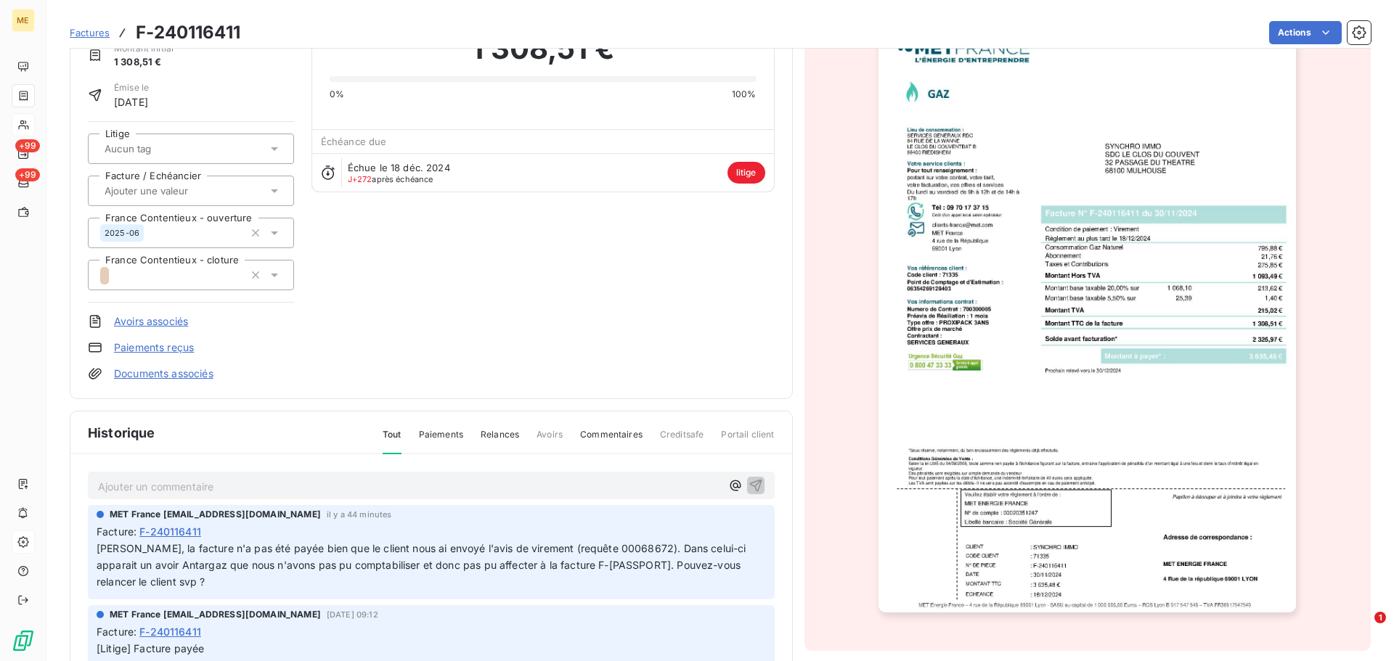
drag, startPoint x: 149, startPoint y: 549, endPoint x: 266, endPoint y: 587, distance: 123.0
click at [266, 587] on p "Mathilde - Bonjour, la facture n'a pas été payée bien que le client nous ai env…" at bounding box center [431, 566] width 669 height 50
copy span "Bonjour, la facture n'a pas été payée bien que le client nous ai envoyé l'avis …"
click at [285, 478] on p "Ajouter un commentaire ﻿" at bounding box center [409, 487] width 623 height 18
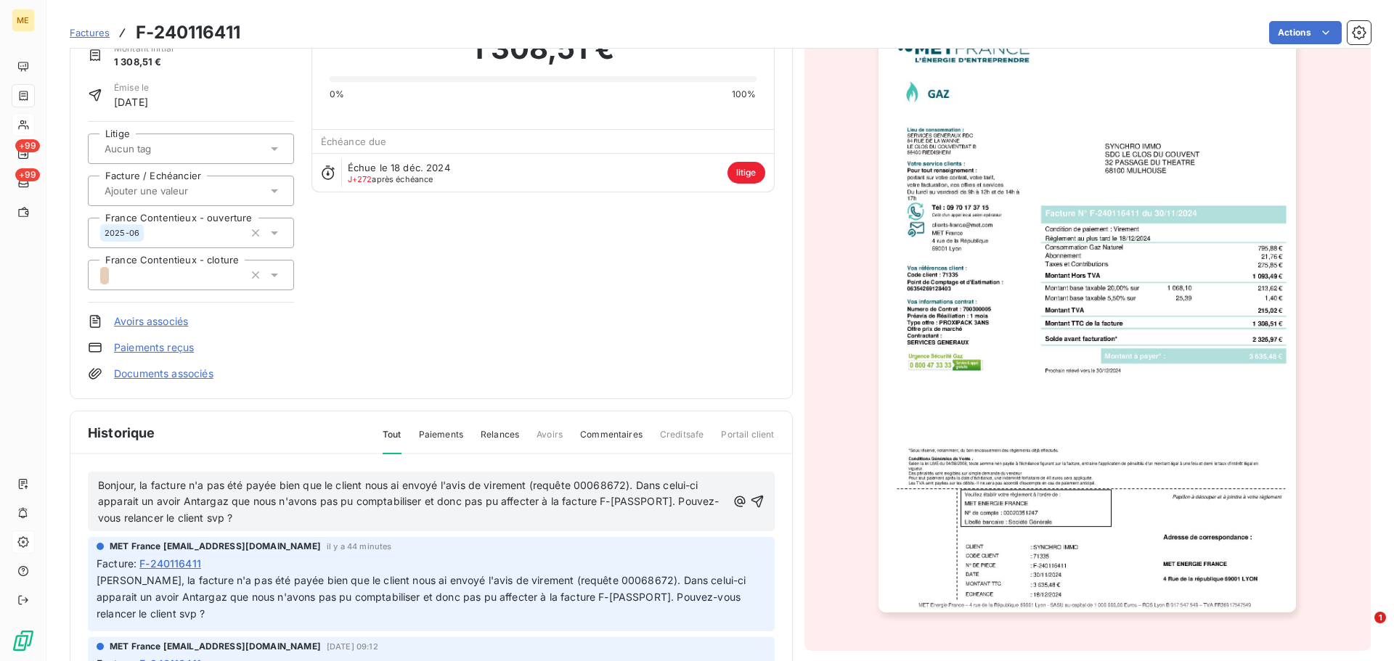
click at [97, 483] on div "Bonjour, la facture n'a pas été payée bien que le client nous ai envoyé l'avis …" at bounding box center [431, 502] width 687 height 60
click at [99, 485] on span "Bonjour, la facture n'a pas été payée bien que le client nous ai envoyé l'avis …" at bounding box center [408, 502] width 621 height 46
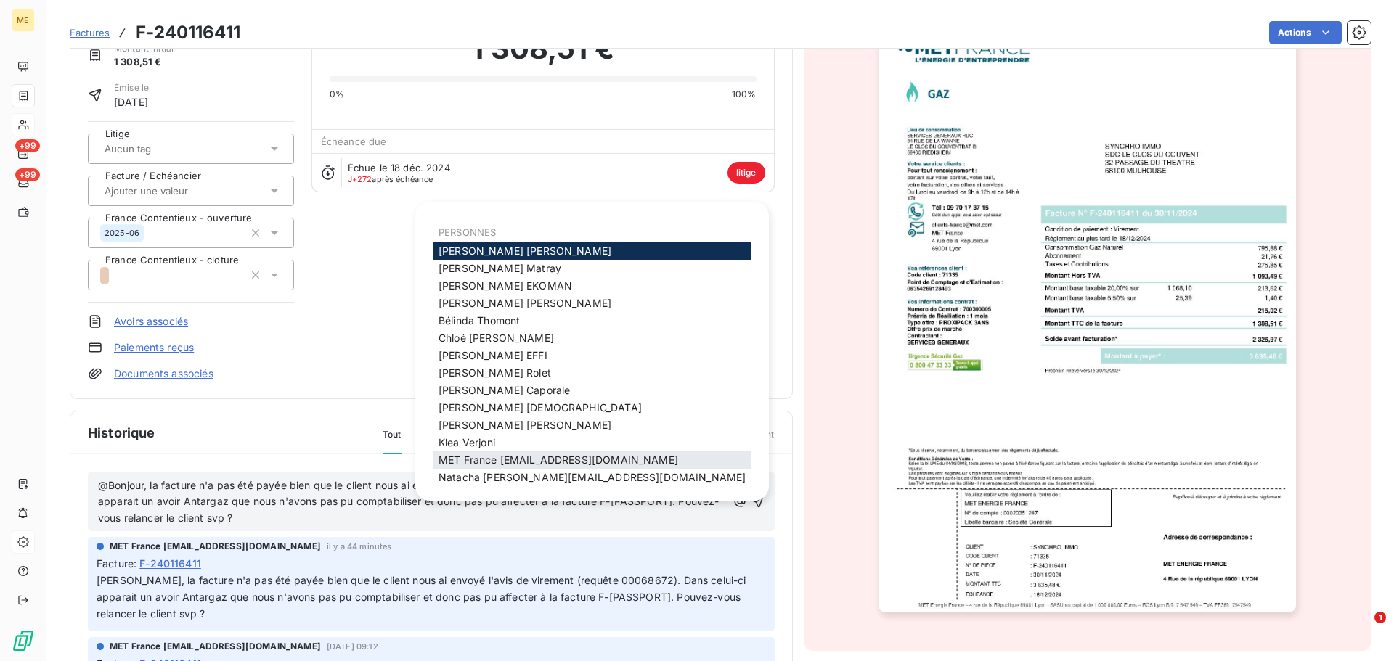
click at [470, 456] on span "MET France met-france@recouvrement.met.com" at bounding box center [558, 460] width 240 height 12
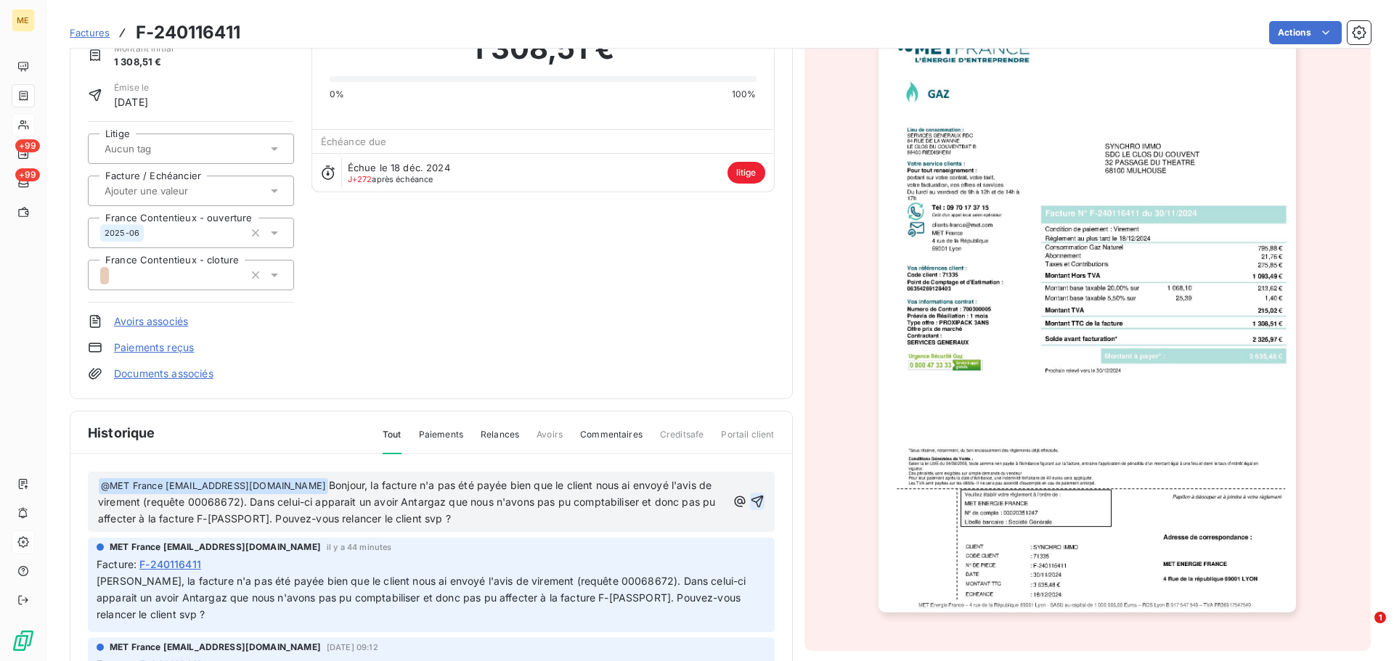
click at [750, 504] on icon "button" at bounding box center [757, 501] width 15 height 15
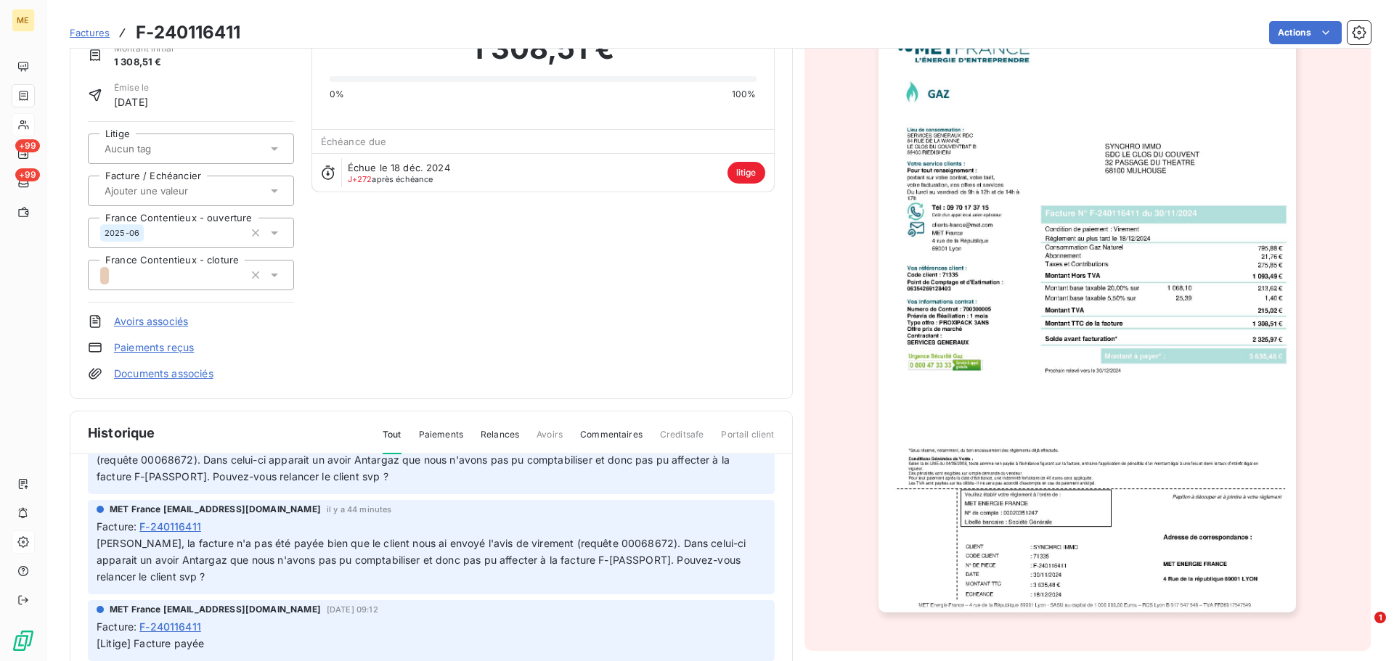
scroll to position [145, 0]
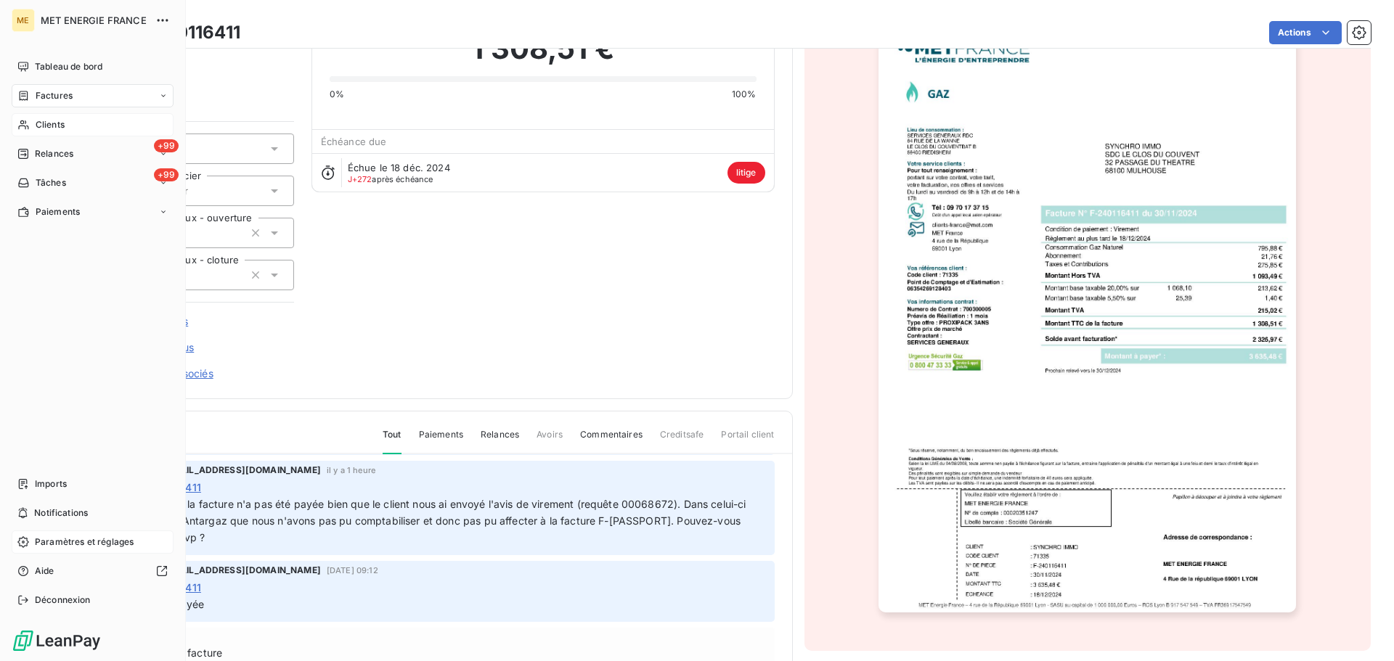
click at [49, 123] on span "Clients" at bounding box center [50, 124] width 29 height 13
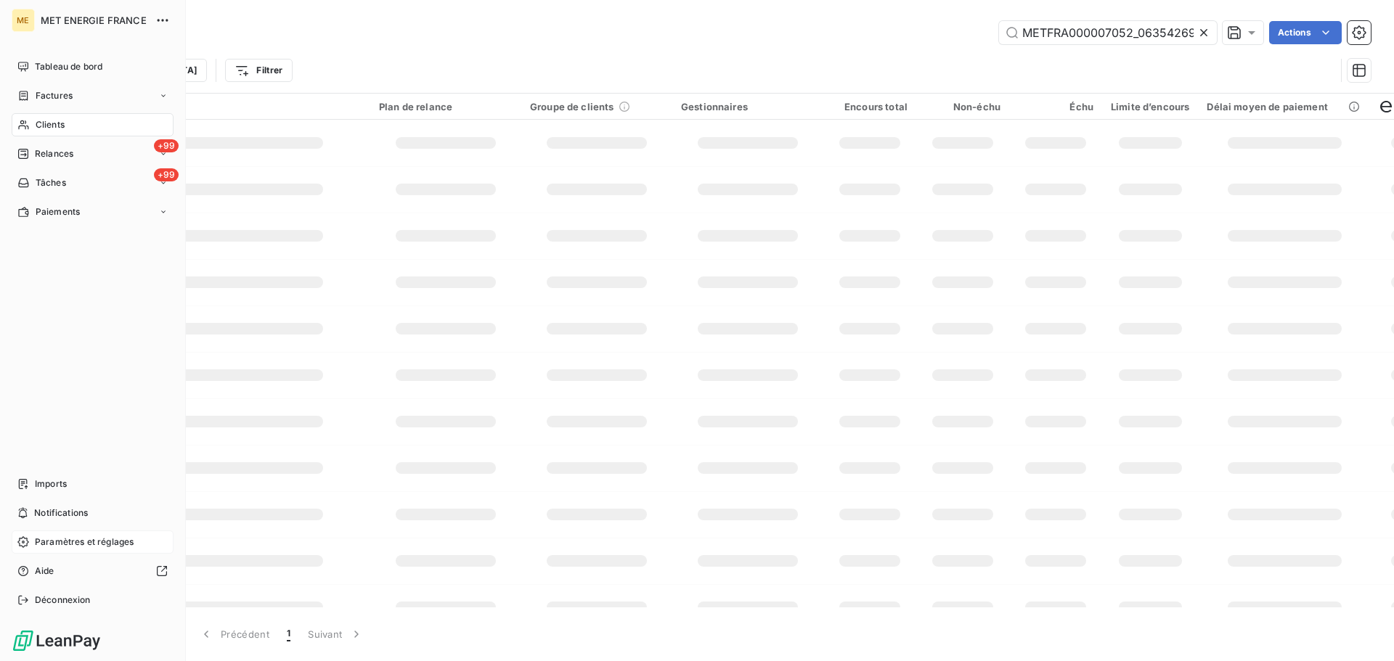
scroll to position [0, 44]
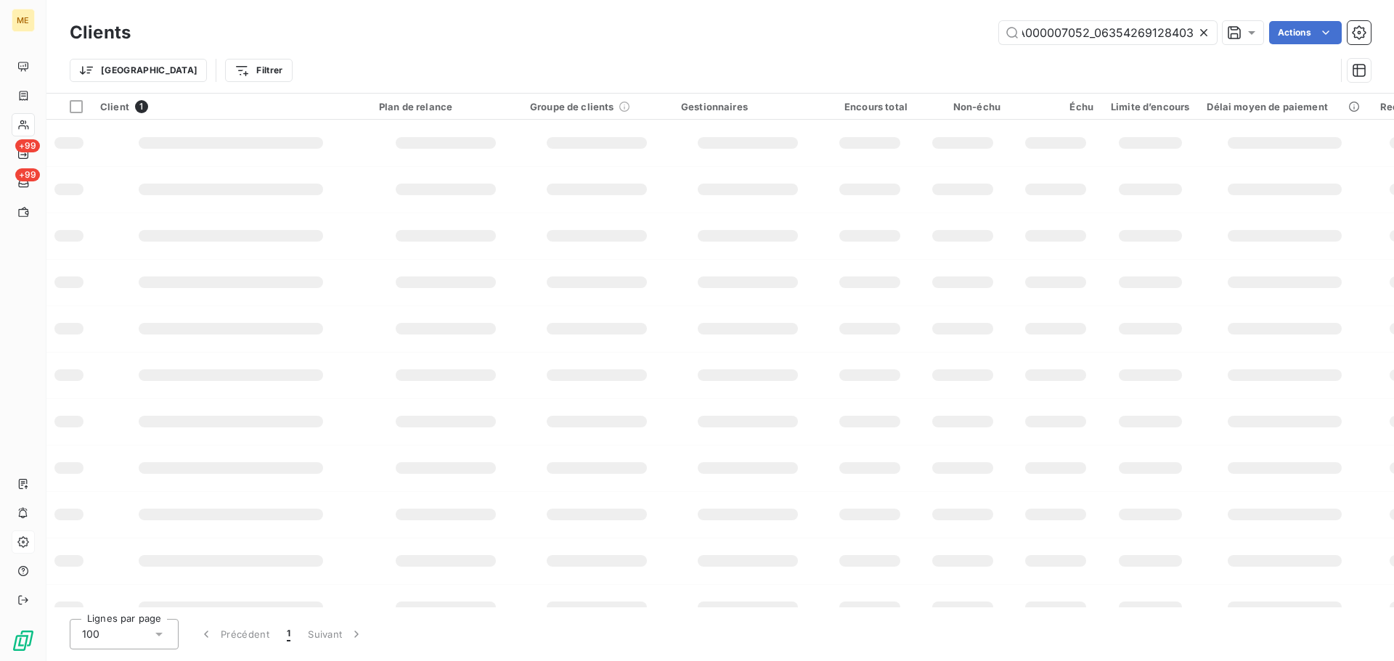
click at [1205, 35] on icon at bounding box center [1203, 32] width 7 height 7
paste input "01163386311556"
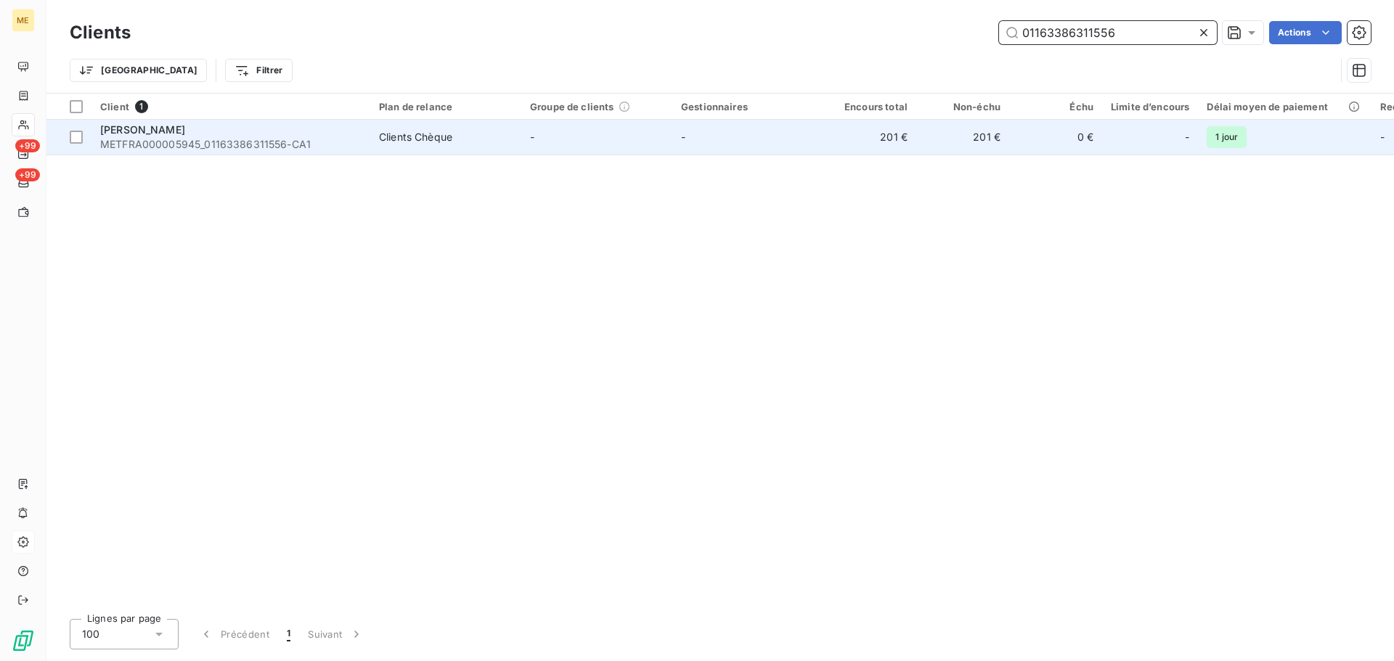
type input "01163386311556"
click at [664, 134] on td "-" at bounding box center [596, 137] width 151 height 35
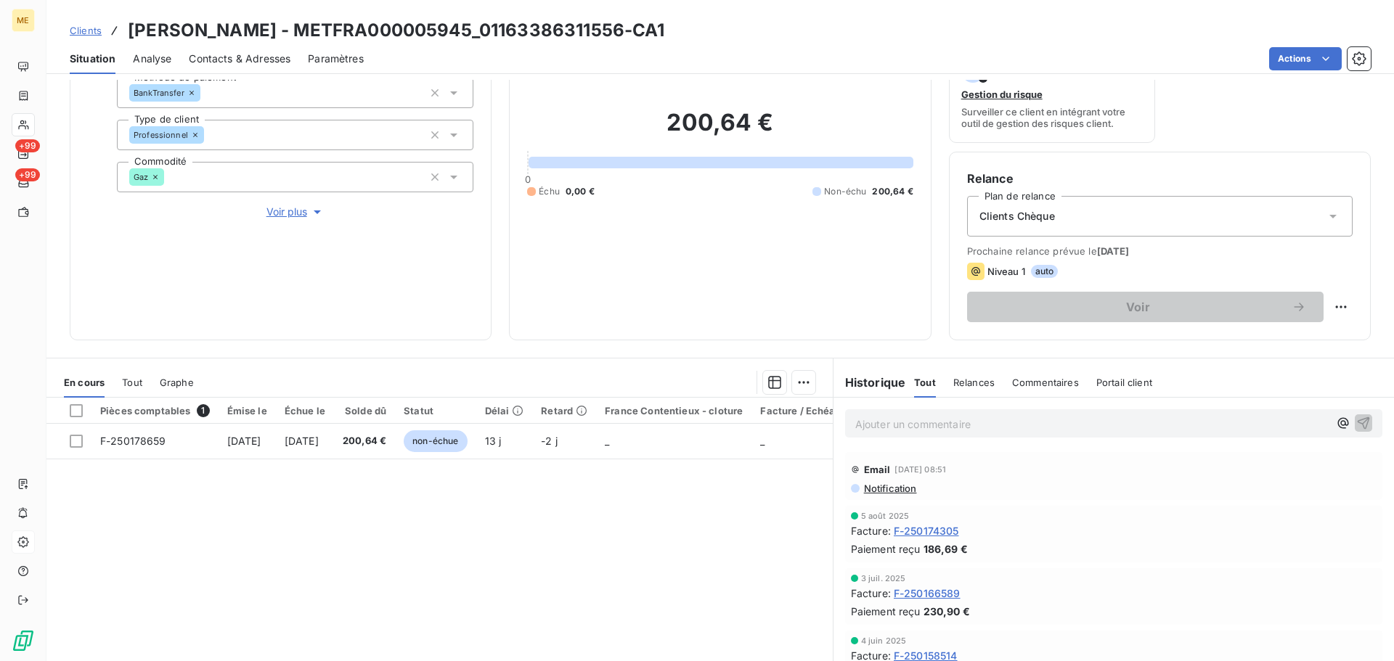
scroll to position [145, 0]
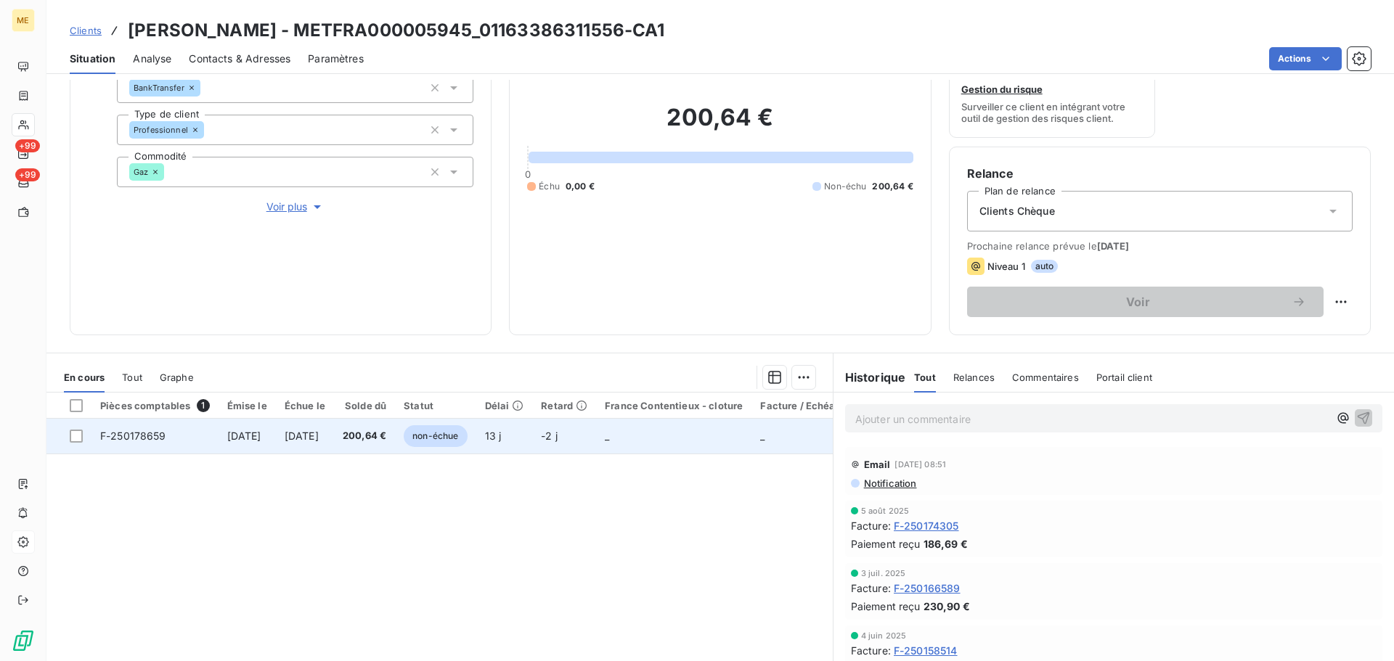
click at [641, 438] on td "_" at bounding box center [673, 436] width 155 height 35
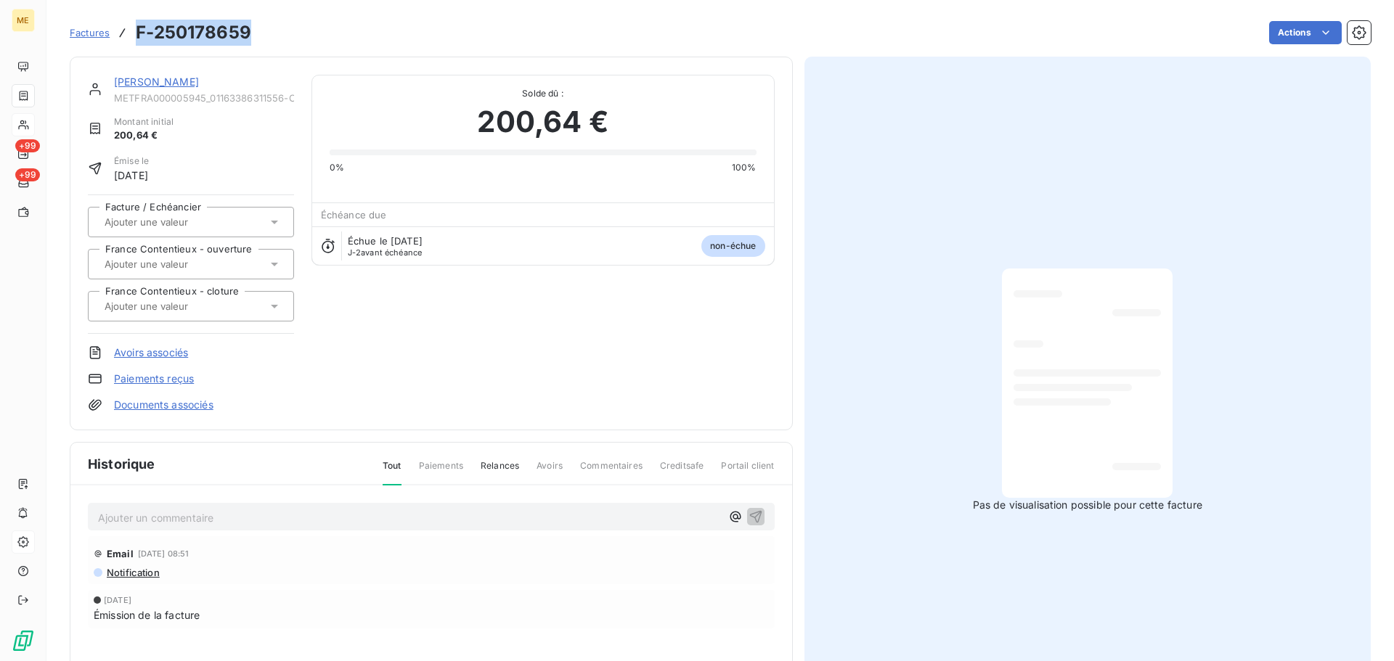
drag, startPoint x: 252, startPoint y: 36, endPoint x: 128, endPoint y: 38, distance: 124.2
click at [128, 38] on div "Factures F-250178659 Actions" at bounding box center [720, 32] width 1301 height 30
copy h3 "F-250178659"
